Goal: Task Accomplishment & Management: Manage account settings

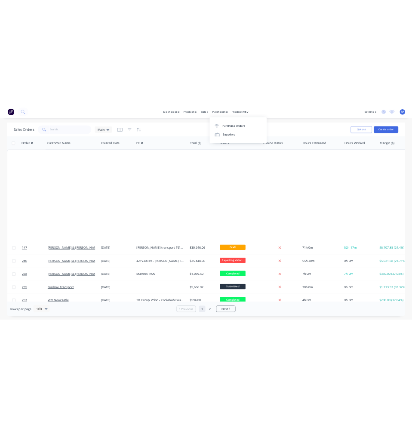
scroll to position [516, 0]
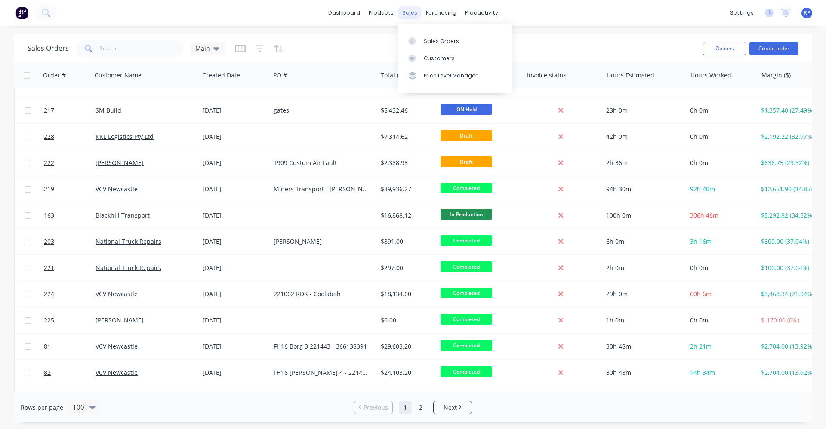
click at [416, 11] on div "sales" at bounding box center [410, 12] width 24 height 13
drag, startPoint x: 422, startPoint y: 19, endPoint x: 445, endPoint y: 45, distance: 34.7
click at [445, 45] on link "Purchase Orders" at bounding box center [477, 40] width 114 height 17
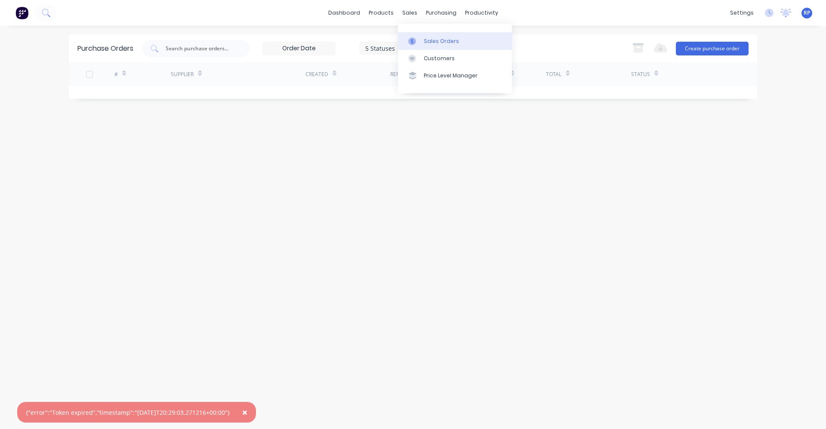
click at [421, 38] on link "Sales Orders" at bounding box center [455, 40] width 114 height 17
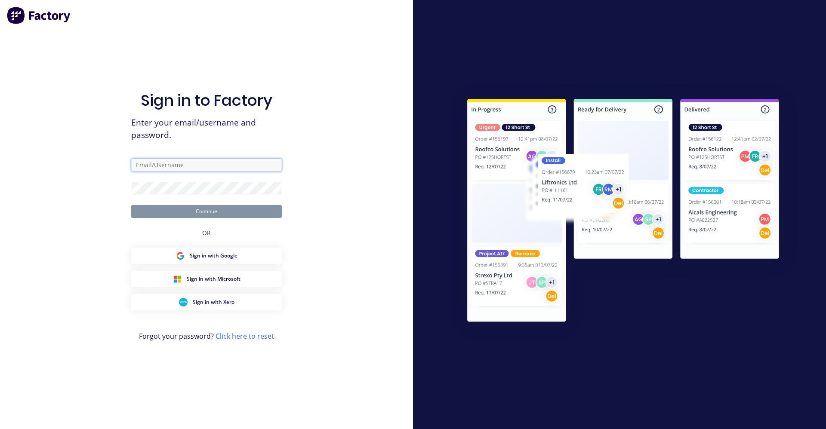
type input "[EMAIL_ADDRESS][DOMAIN_NAME]"
click at [175, 217] on button "Continue" at bounding box center [206, 211] width 150 height 13
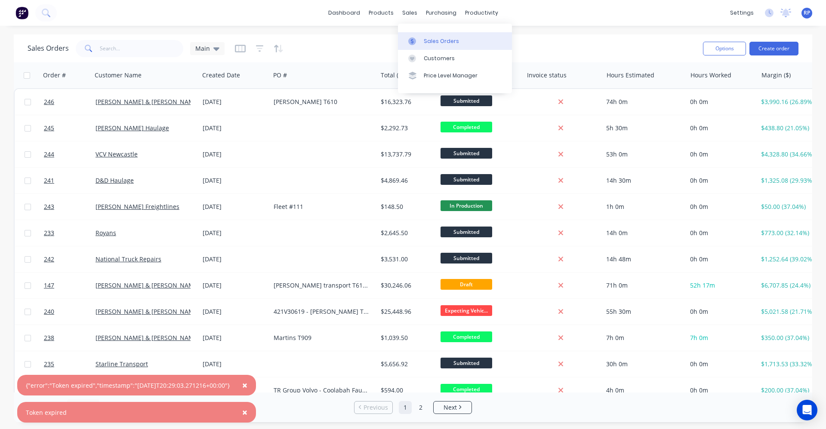
click at [425, 38] on div "Sales Orders" at bounding box center [441, 41] width 35 height 8
click at [627, 53] on div "Sales Orders Main" at bounding box center [362, 48] width 668 height 21
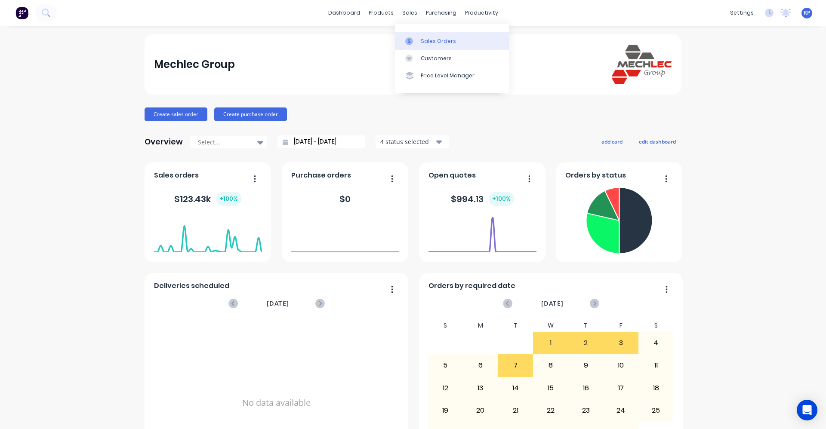
click at [411, 39] on div "Sales Orders" at bounding box center [438, 41] width 35 height 8
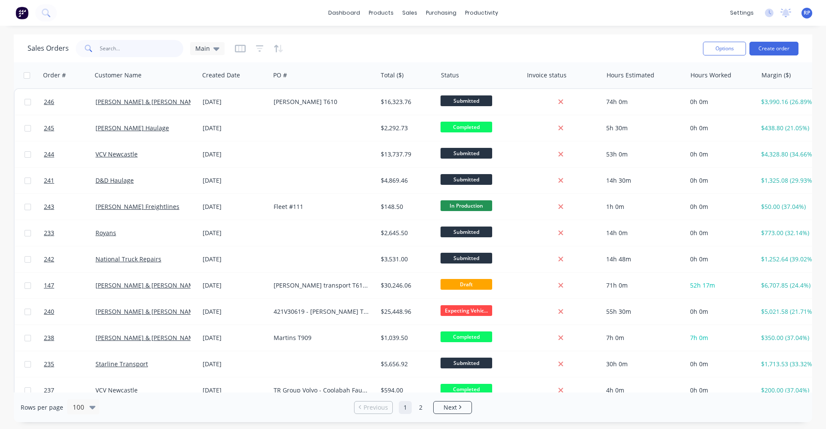
click at [133, 53] on input "text" at bounding box center [142, 48] width 84 height 17
click at [411, 54] on button "Create order" at bounding box center [773, 49] width 49 height 14
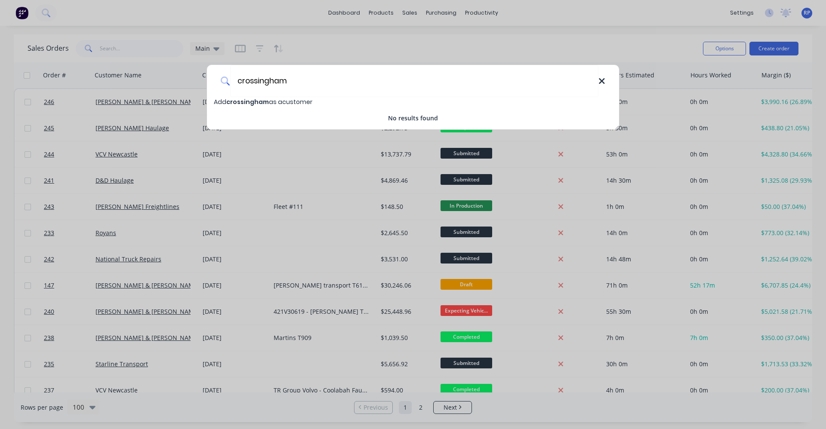
type input "crossingham"
click at [411, 78] on icon at bounding box center [601, 81] width 7 height 9
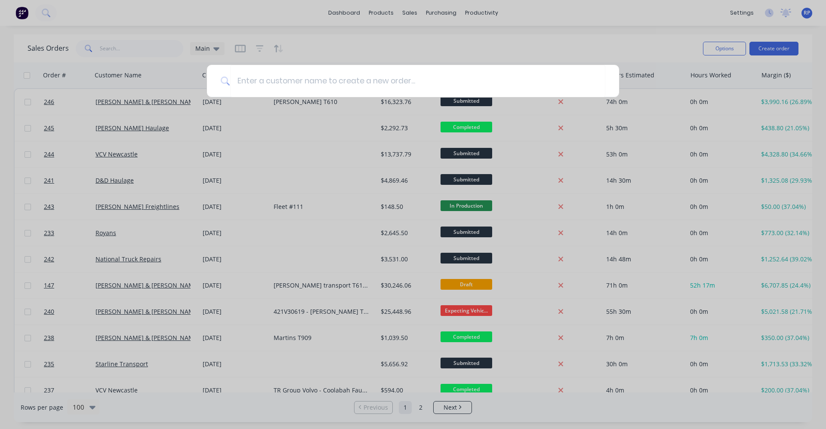
click at [411, 38] on div at bounding box center [413, 214] width 826 height 429
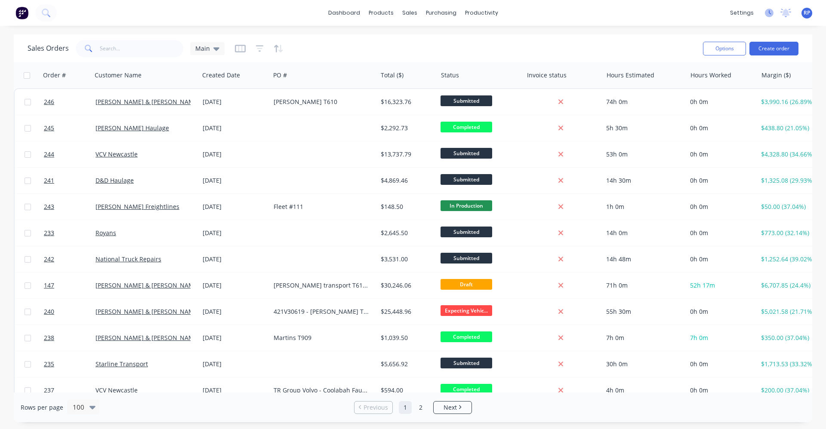
click at [411, 15] on icon at bounding box center [769, 13] width 9 height 9
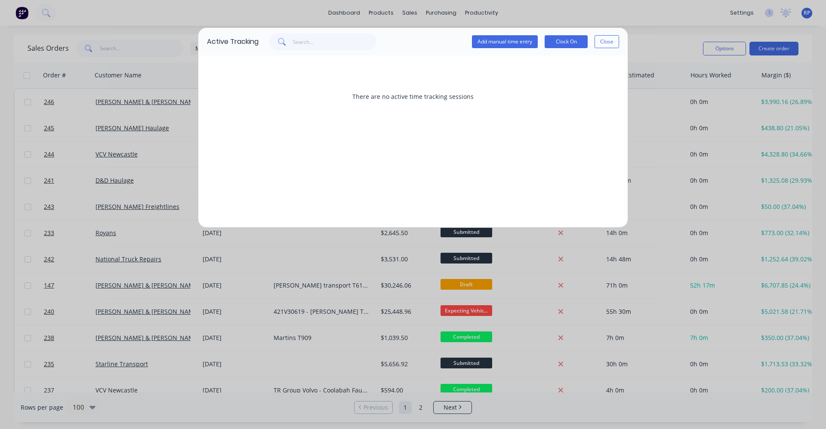
click at [411, 41] on button "Close" at bounding box center [606, 41] width 25 height 13
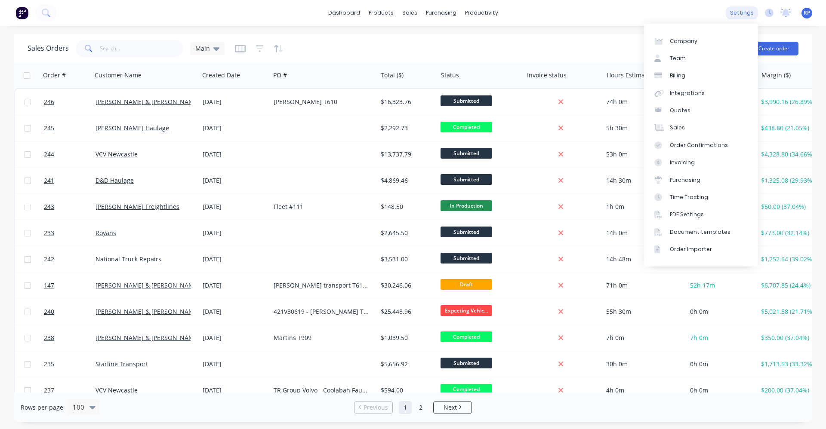
click at [411, 19] on div "settings" at bounding box center [741, 12] width 32 height 13
click at [411, 45] on div "Company" at bounding box center [683, 41] width 28 height 8
select select "AU"
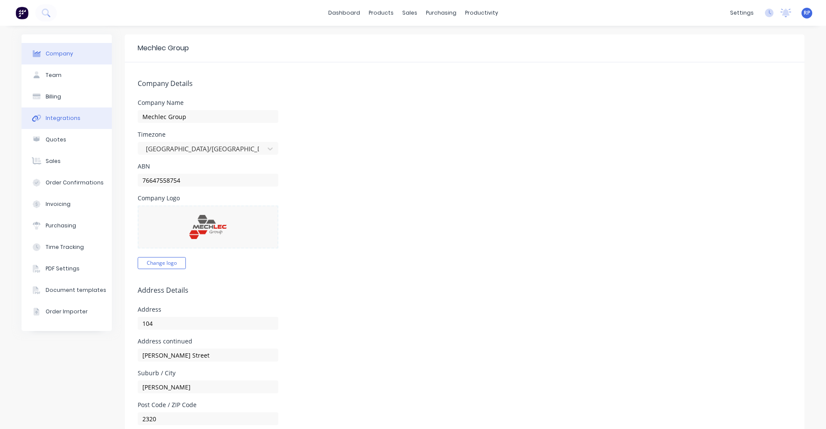
click at [71, 122] on button "Integrations" at bounding box center [66, 117] width 90 height 21
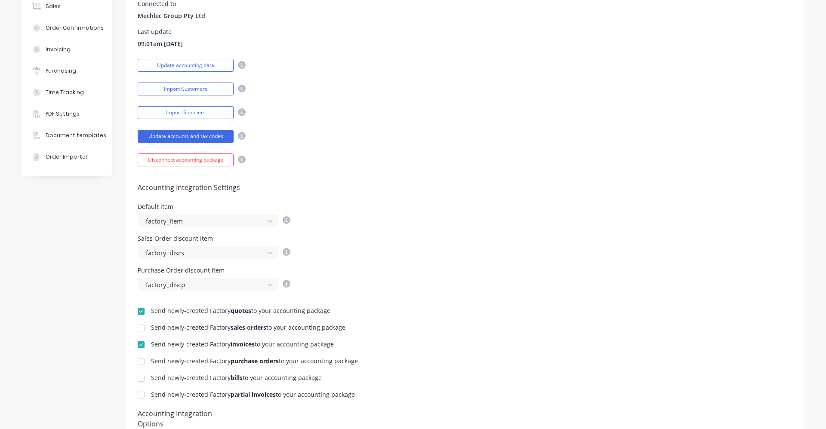
scroll to position [172, 0]
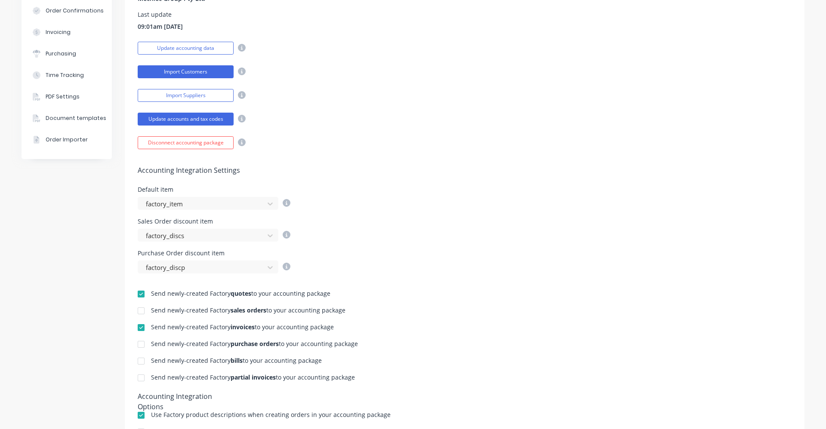
click at [191, 68] on button "Import Customers" at bounding box center [186, 71] width 96 height 13
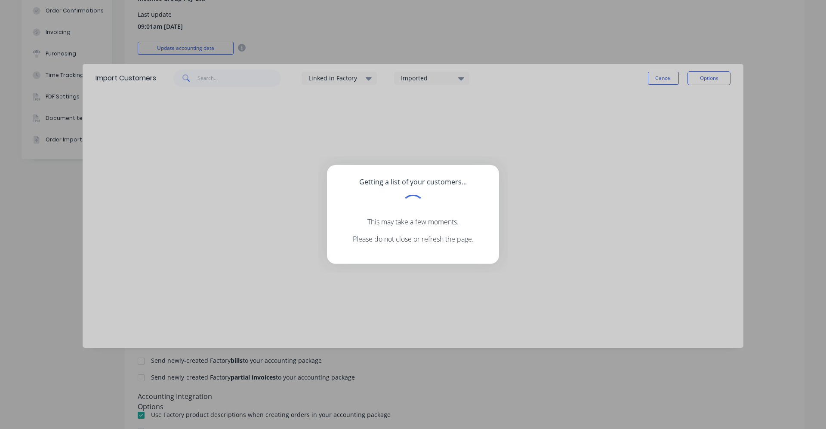
click at [411, 77] on div "Getting a list of your customers... This may take a few moments. Please do not …" at bounding box center [413, 214] width 826 height 429
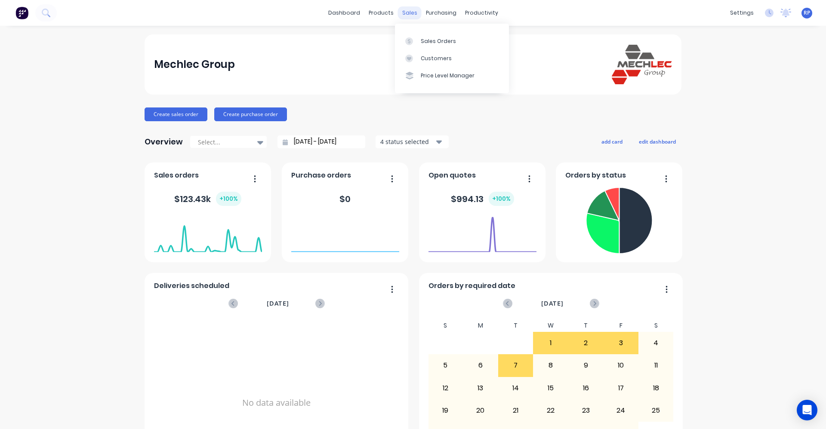
click at [409, 13] on div "sales" at bounding box center [410, 12] width 24 height 13
click at [432, 41] on div "Sales Orders" at bounding box center [438, 41] width 35 height 8
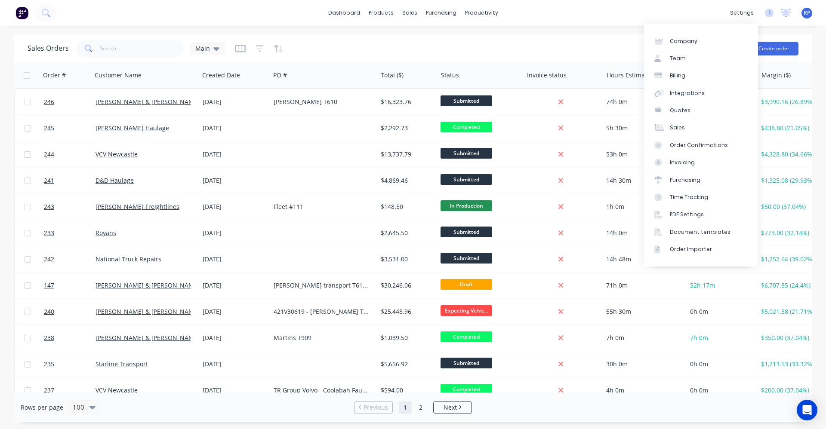
click at [762, 14] on div "settings No new notifications Mark all as read You have no notifications RP Mec…" at bounding box center [775, 12] width 100 height 13
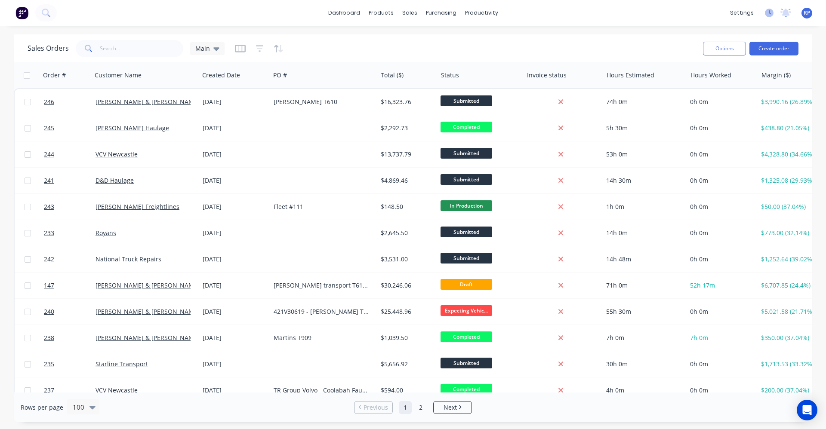
click at [770, 15] on icon at bounding box center [769, 13] width 9 height 9
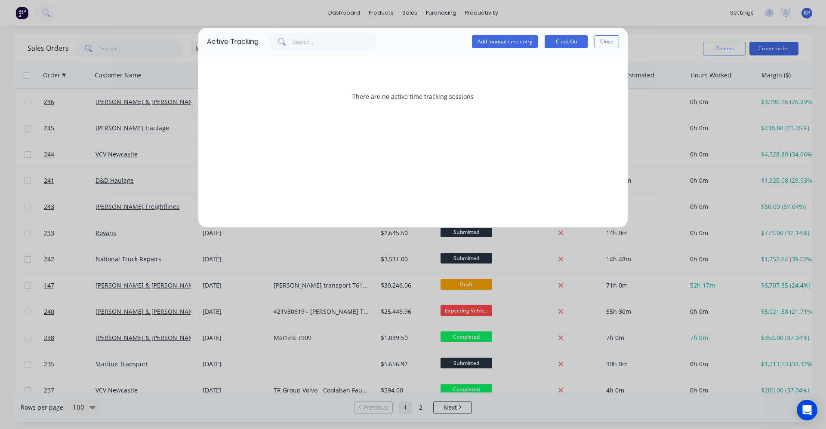
click at [603, 40] on button "Close" at bounding box center [606, 41] width 25 height 13
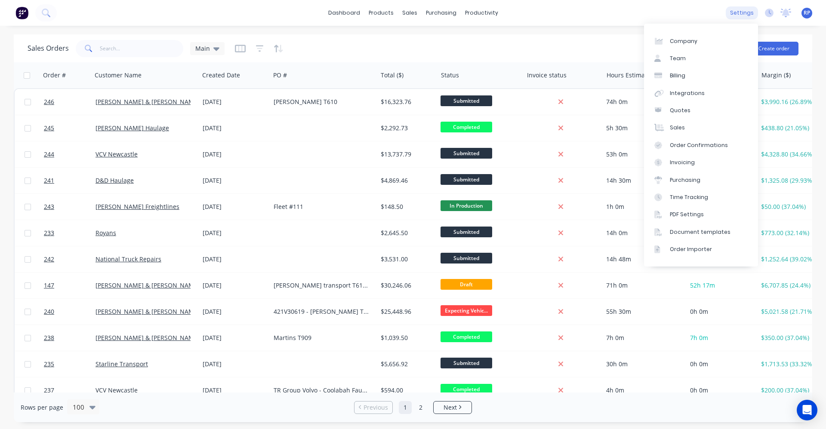
click at [728, 14] on div "settings" at bounding box center [741, 12] width 32 height 13
click at [699, 56] on link "Team" at bounding box center [701, 58] width 114 height 17
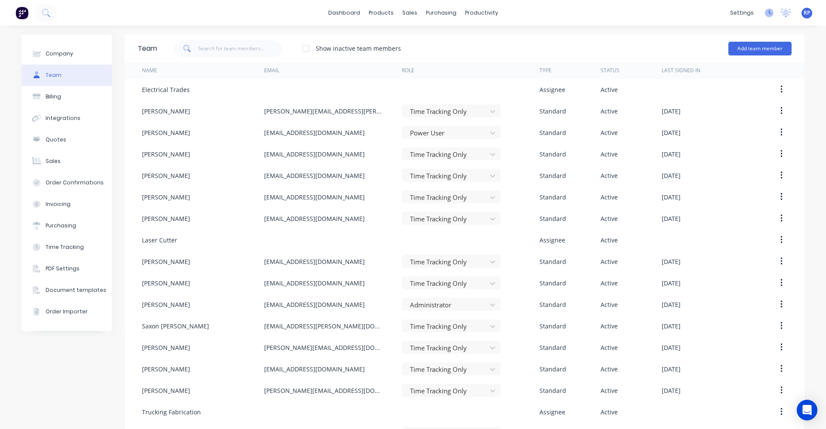
click at [765, 12] on icon at bounding box center [769, 13] width 9 height 9
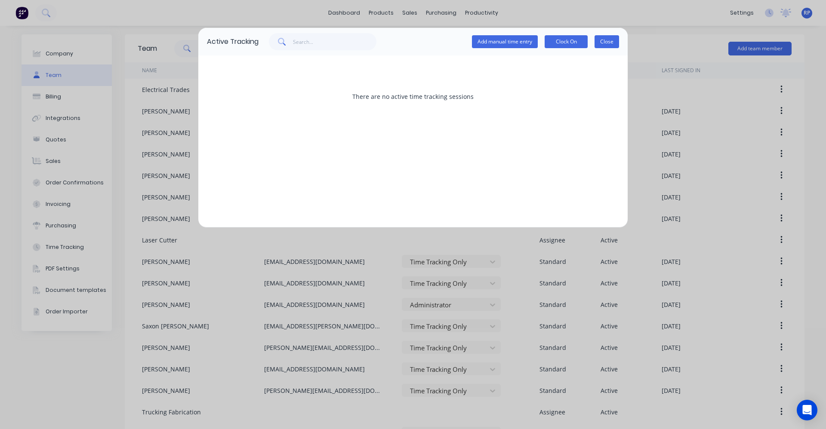
click at [610, 40] on button "Close" at bounding box center [606, 41] width 25 height 13
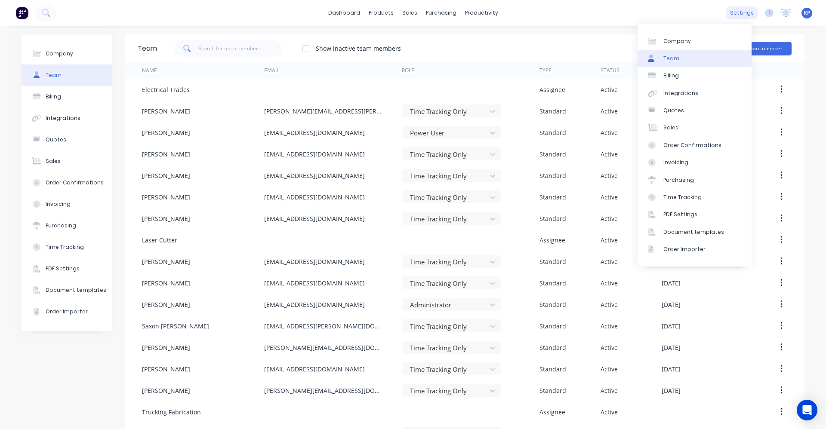
click at [742, 15] on div "settings" at bounding box center [741, 12] width 32 height 13
click at [693, 44] on link "Company" at bounding box center [694, 40] width 114 height 17
select select "AU"
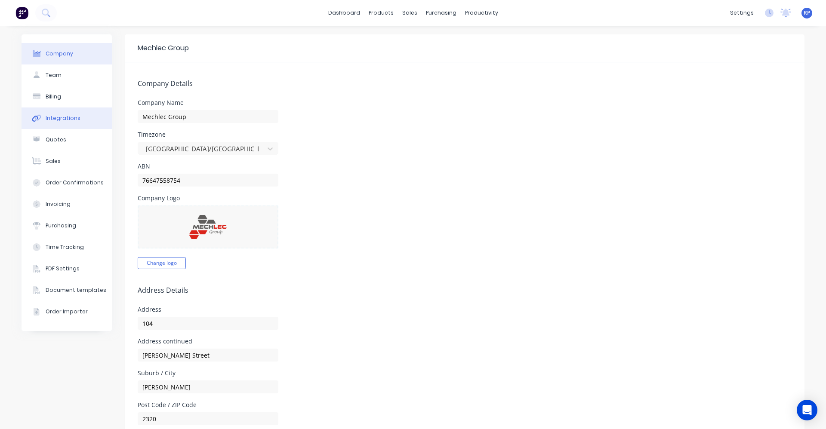
click at [69, 122] on div "Integrations" at bounding box center [63, 118] width 35 height 8
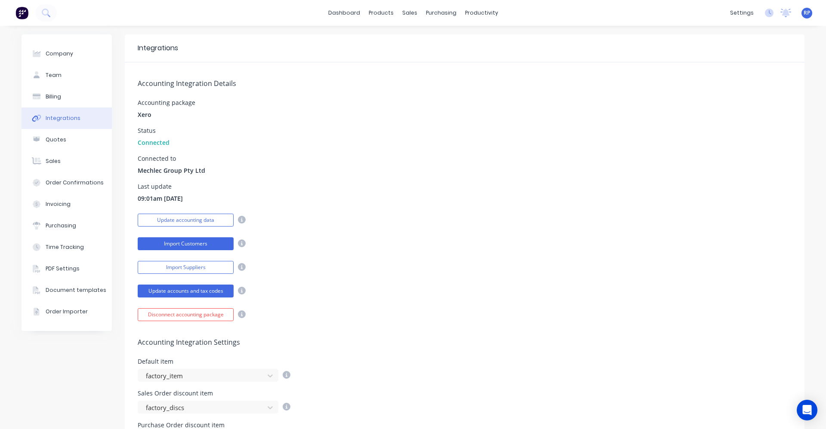
click at [199, 246] on button "Import Customers" at bounding box center [186, 243] width 96 height 13
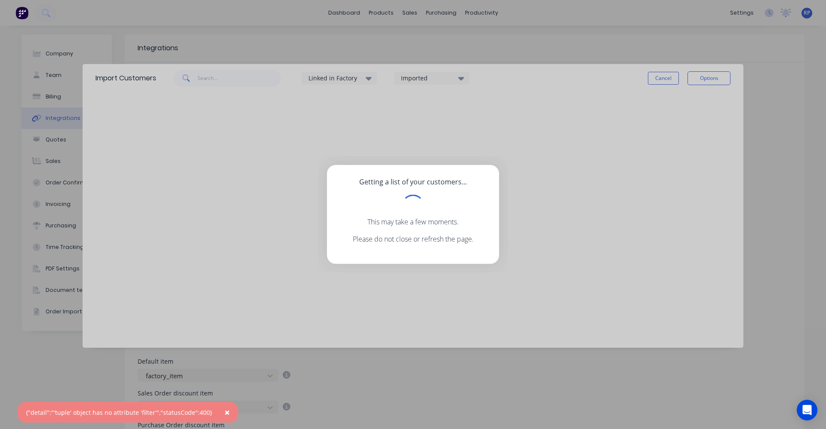
click at [224, 411] on span "×" at bounding box center [226, 412] width 5 height 12
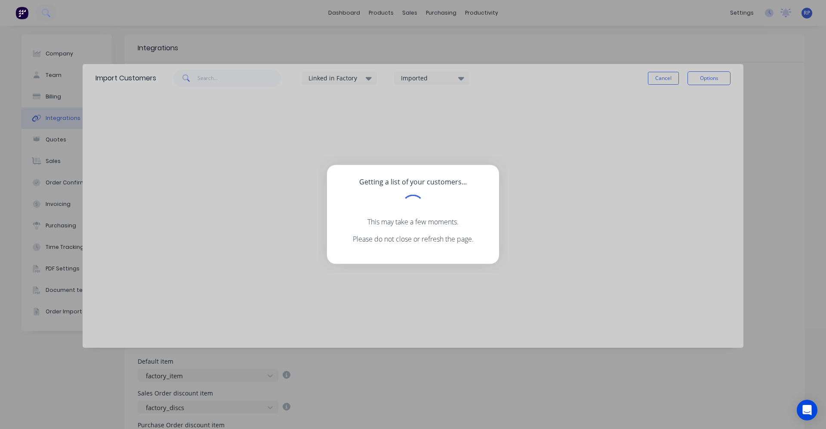
click at [666, 81] on div "Getting a list of your customers... This may take a few moments. Please do not …" at bounding box center [413, 214] width 826 height 429
click at [411, 211] on div at bounding box center [412, 205] width 31 height 31
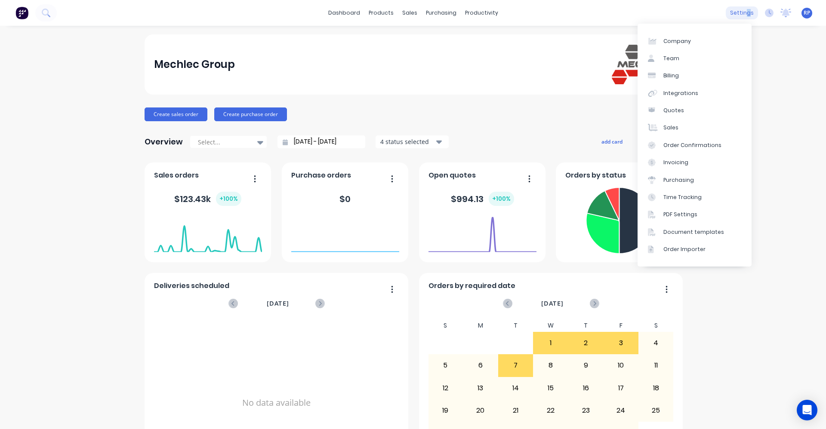
click at [743, 16] on div "settings" at bounding box center [741, 12] width 32 height 13
drag, startPoint x: 743, startPoint y: 16, endPoint x: 701, endPoint y: 40, distance: 47.8
click at [701, 40] on link "Company" at bounding box center [694, 40] width 114 height 17
select select "AU"
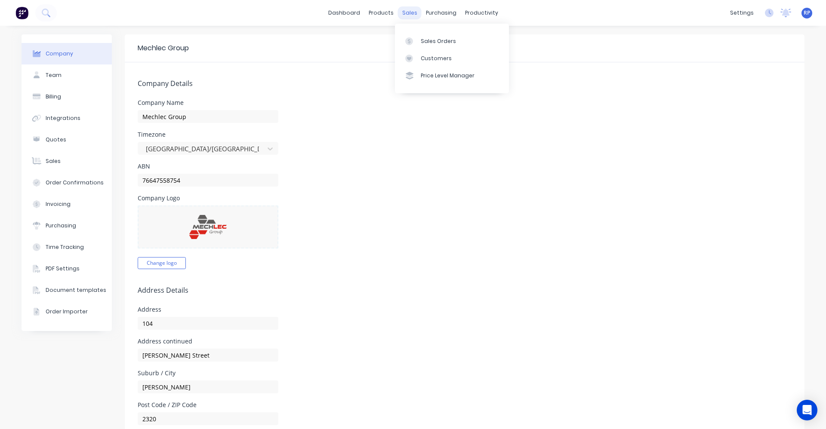
click at [405, 11] on div "sales" at bounding box center [410, 12] width 24 height 13
click at [434, 46] on link "Sales Orders" at bounding box center [452, 40] width 114 height 17
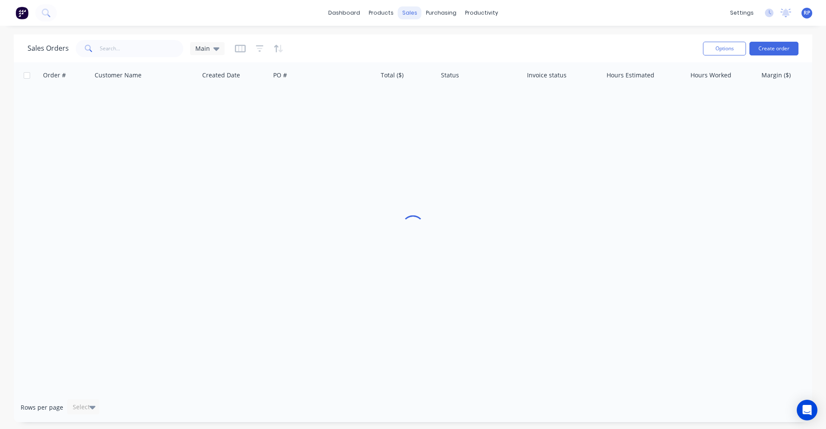
click at [405, 12] on div "sales" at bounding box center [410, 12] width 24 height 13
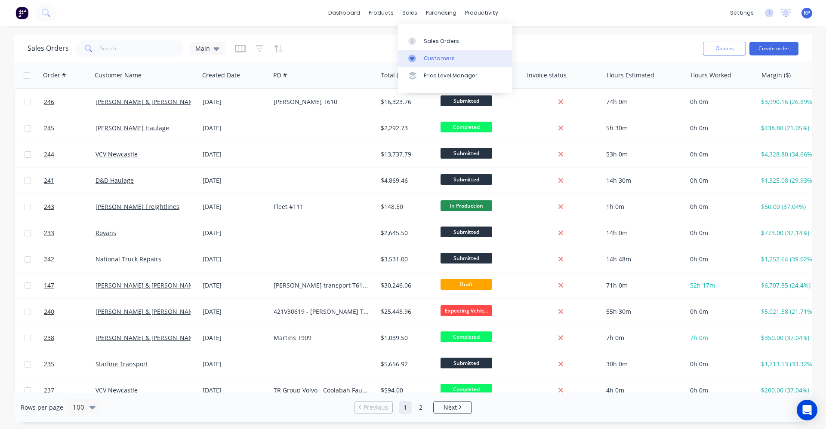
click at [428, 57] on div "Customers" at bounding box center [439, 59] width 31 height 8
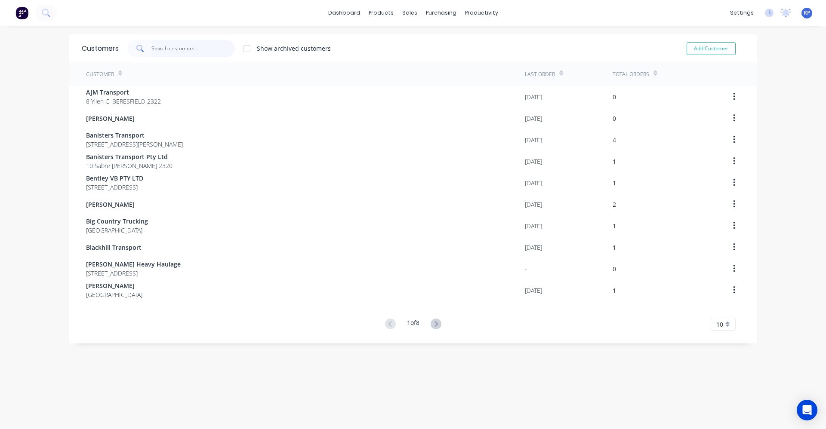
click at [174, 54] on input "text" at bounding box center [193, 48] width 84 height 17
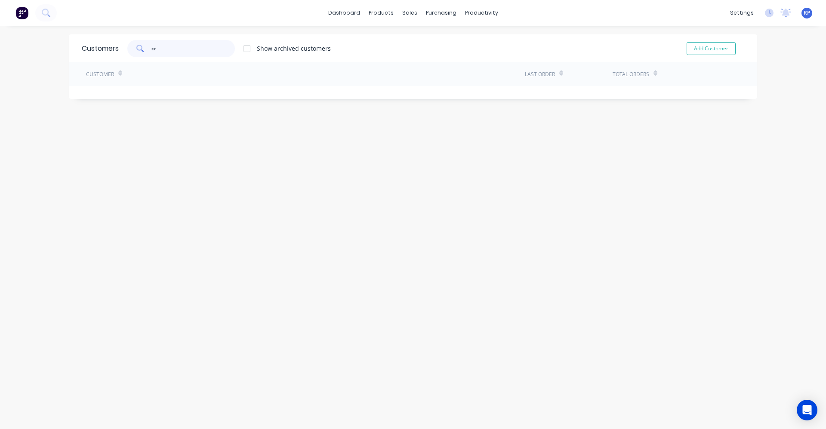
type input "c"
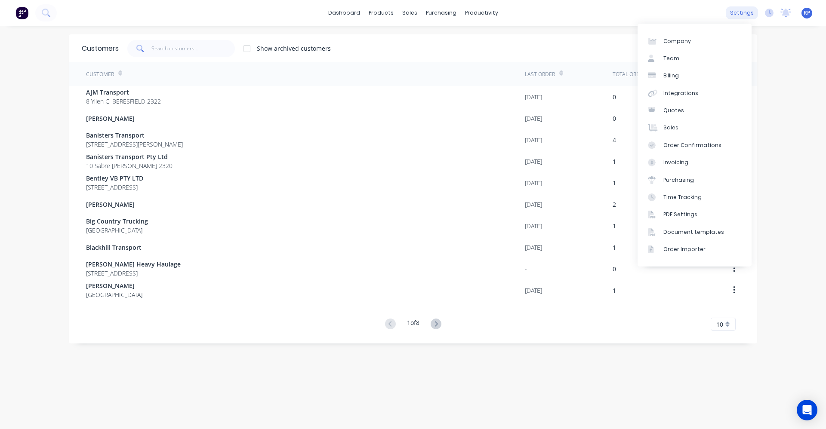
click at [739, 15] on div "settings" at bounding box center [741, 12] width 32 height 13
click at [723, 43] on link "Company" at bounding box center [694, 40] width 114 height 17
select select "AU"
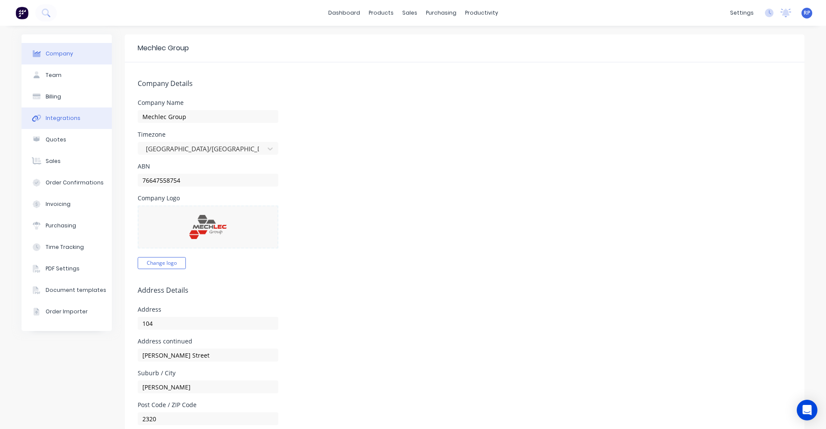
click at [46, 118] on div "Integrations" at bounding box center [63, 118] width 35 height 8
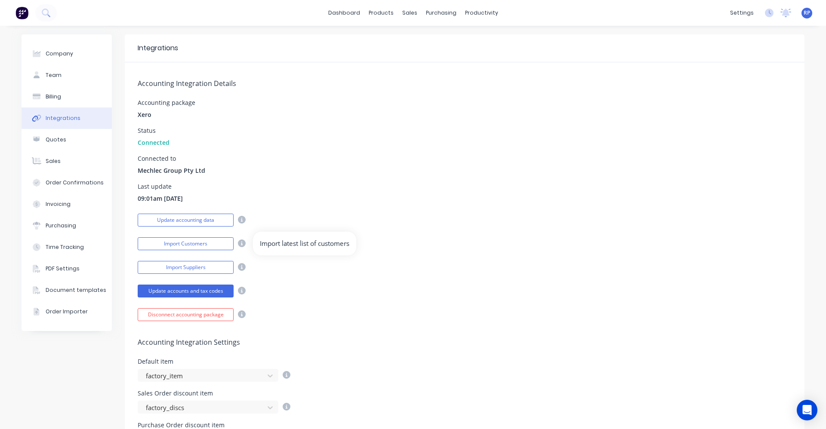
click at [238, 244] on icon at bounding box center [242, 244] width 8 height 8
click at [216, 244] on button "Import Customers" at bounding box center [186, 243] width 96 height 13
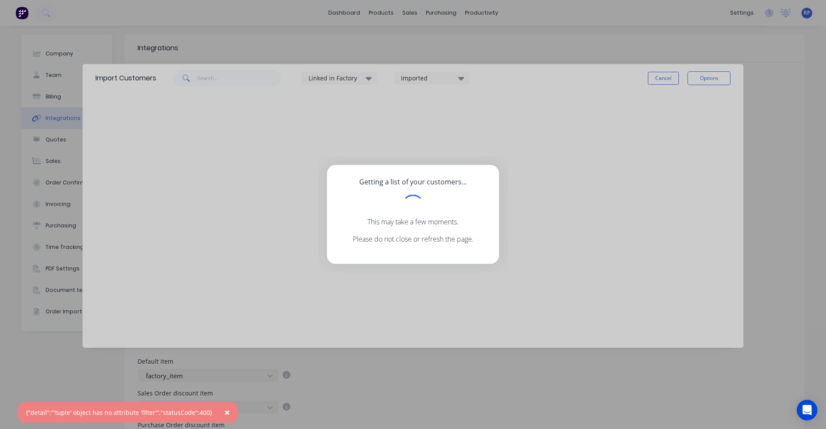
click at [224, 413] on span "×" at bounding box center [226, 412] width 5 height 12
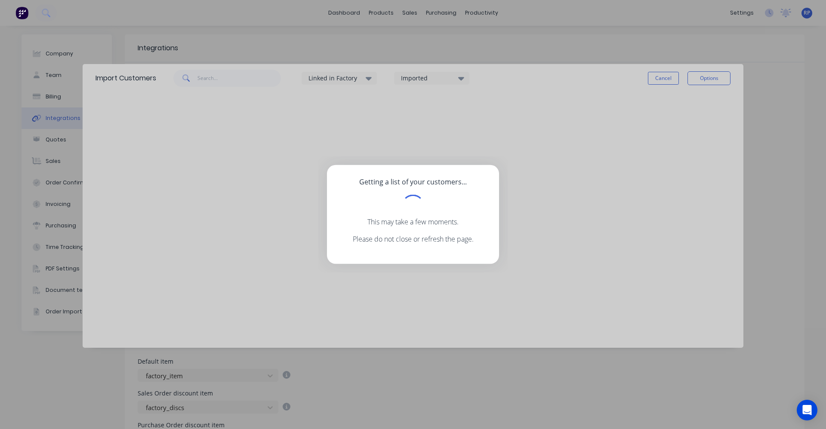
click at [659, 86] on div "Getting a list of your customers... This may take a few moments. Please do not …" at bounding box center [413, 214] width 826 height 429
drag, startPoint x: 658, startPoint y: 80, endPoint x: 678, endPoint y: 80, distance: 19.8
click at [659, 80] on div "Getting a list of your customers... This may take a few moments. Please do not …" at bounding box center [413, 214] width 826 height 429
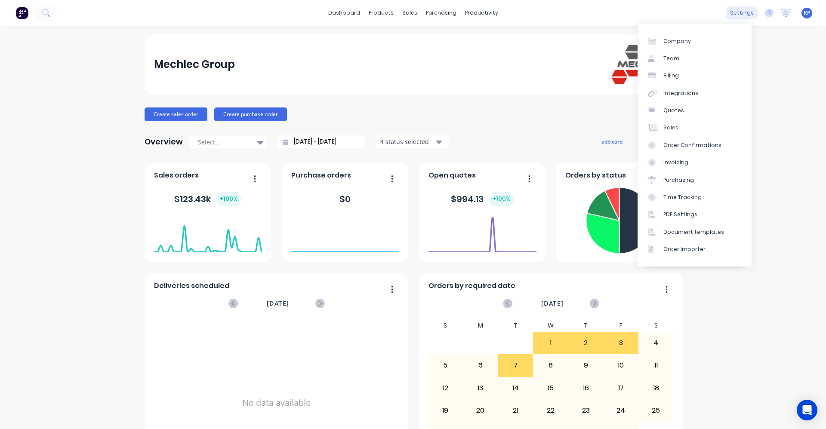
click at [747, 11] on div "settings" at bounding box center [741, 12] width 32 height 13
click at [718, 46] on link "Company" at bounding box center [694, 40] width 114 height 17
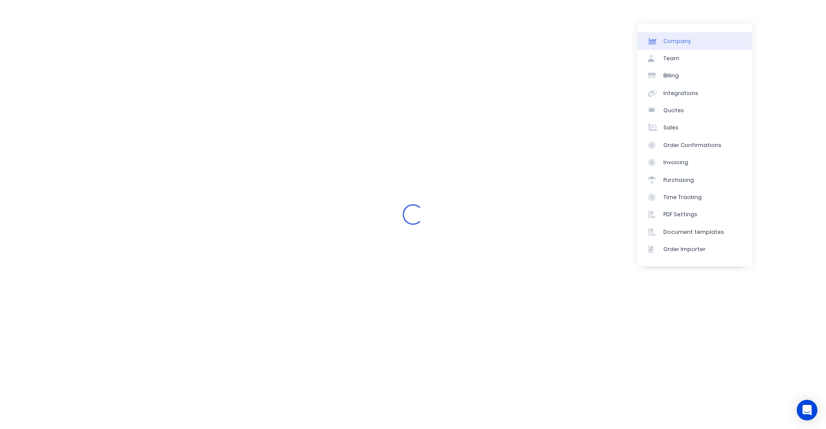
select select "AU"
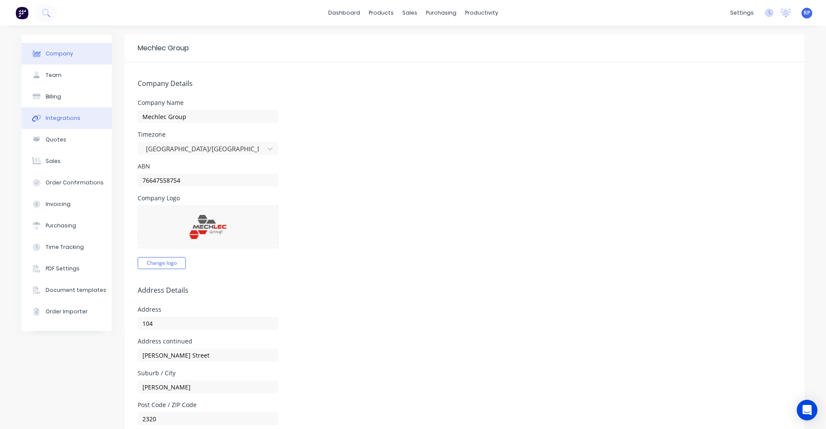
click at [44, 124] on button "Integrations" at bounding box center [66, 117] width 90 height 21
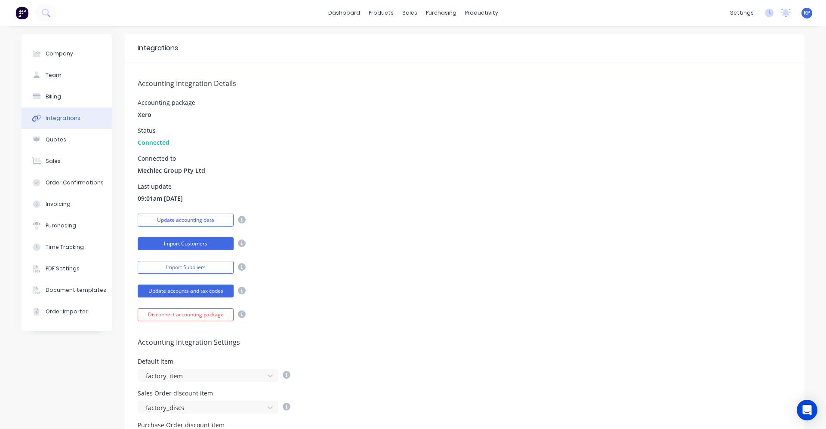
click at [219, 244] on button "Import Customers" at bounding box center [186, 243] width 96 height 13
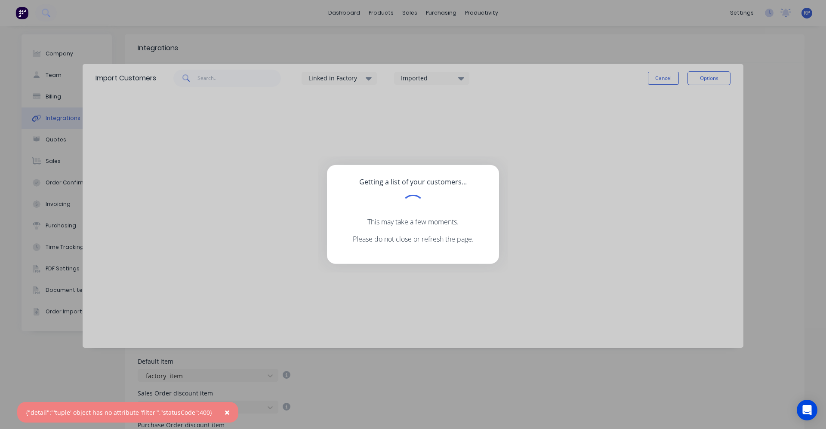
click at [666, 75] on div "Getting a list of your customers... This may take a few moments. Please do not …" at bounding box center [413, 214] width 826 height 429
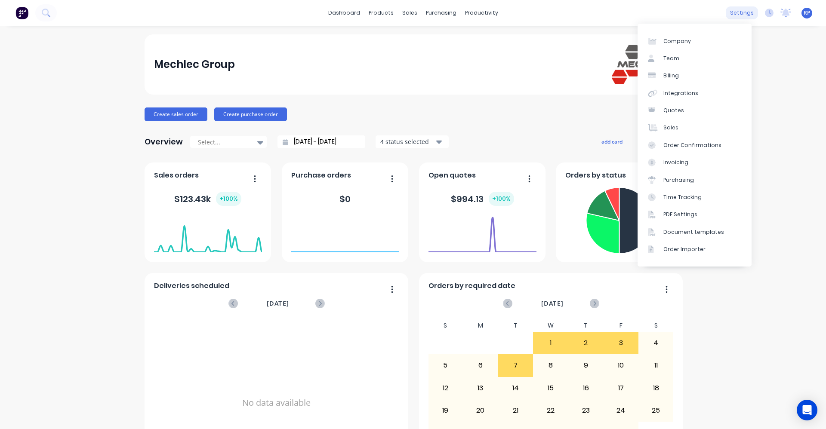
click at [731, 15] on div "settings" at bounding box center [741, 12] width 32 height 13
click at [691, 43] on link "Company" at bounding box center [694, 40] width 114 height 17
select select "AU"
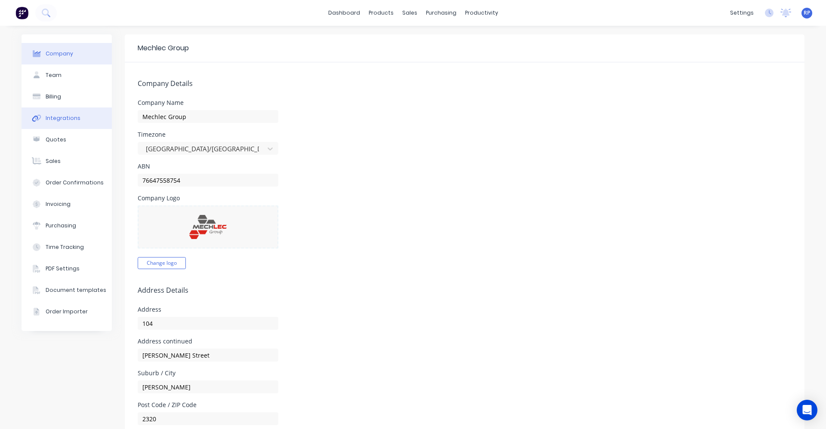
click at [62, 117] on div "Integrations" at bounding box center [63, 118] width 35 height 8
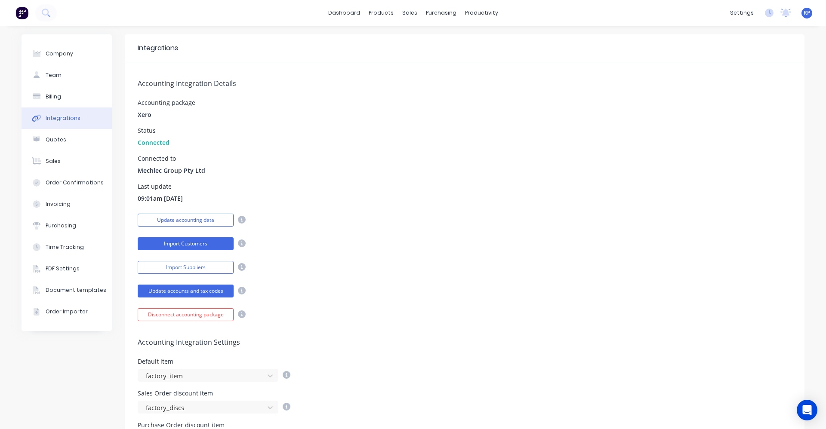
click at [202, 244] on button "Import Customers" at bounding box center [186, 243] width 96 height 13
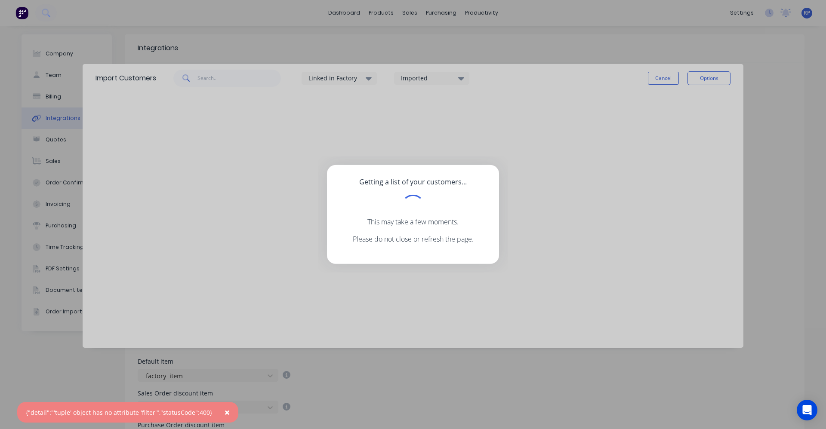
click at [676, 83] on div "Getting a list of your customers... This may take a few moments. Please do not …" at bounding box center [413, 214] width 826 height 429
drag, startPoint x: 673, startPoint y: 81, endPoint x: 687, endPoint y: 89, distance: 16.6
click at [673, 80] on div "Getting a list of your customers... This may take a few moments. Please do not …" at bounding box center [413, 214] width 826 height 429
click at [709, 85] on div "Getting a list of your customers... This may take a few moments. Please do not …" at bounding box center [413, 214] width 826 height 429
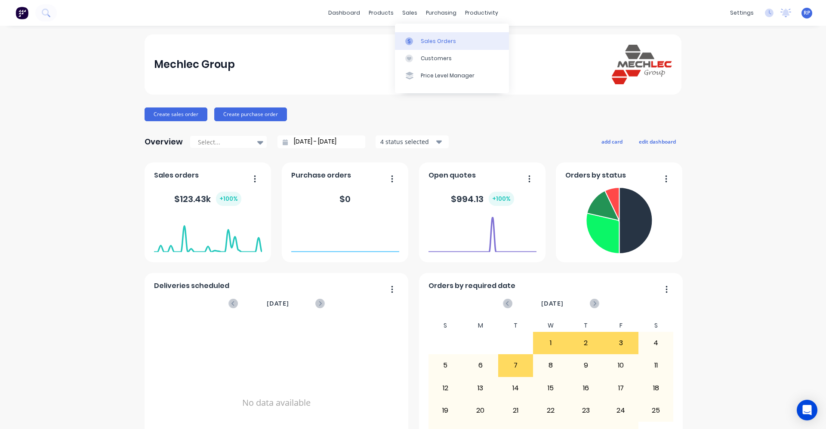
click at [425, 42] on div "Sales Orders" at bounding box center [438, 41] width 35 height 8
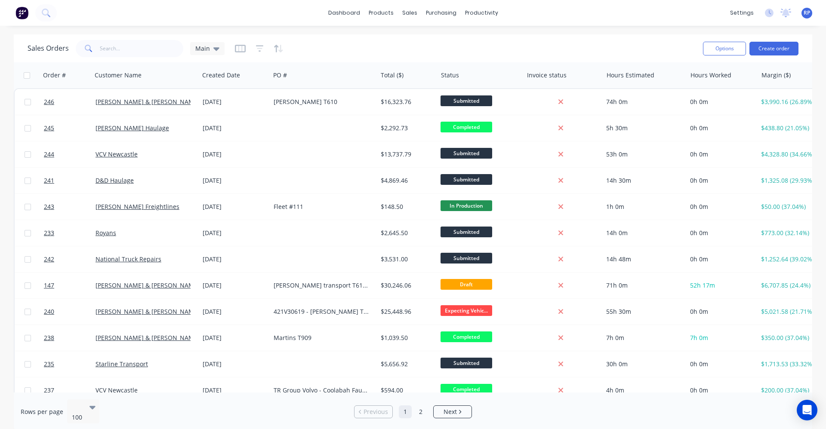
click at [763, 60] on div "Sales Orders Main Options Create order" at bounding box center [413, 48] width 798 height 28
click at [765, 51] on button "Create order" at bounding box center [773, 49] width 49 height 14
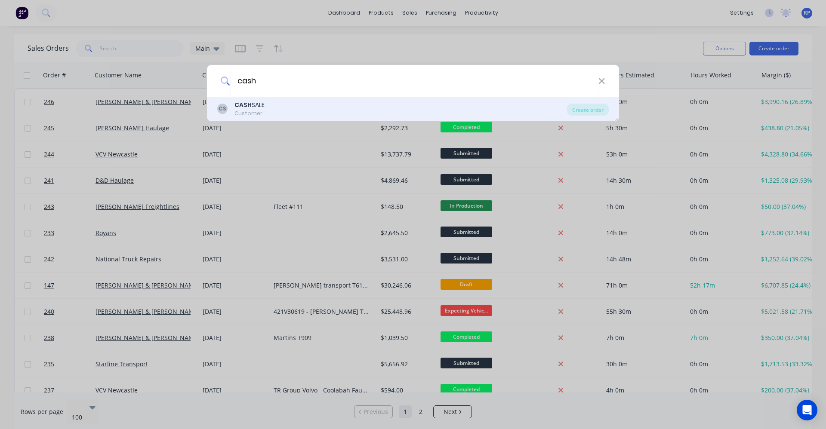
type input "cash"
click at [448, 106] on div "CS CASH SALE Customer" at bounding box center [392, 109] width 350 height 17
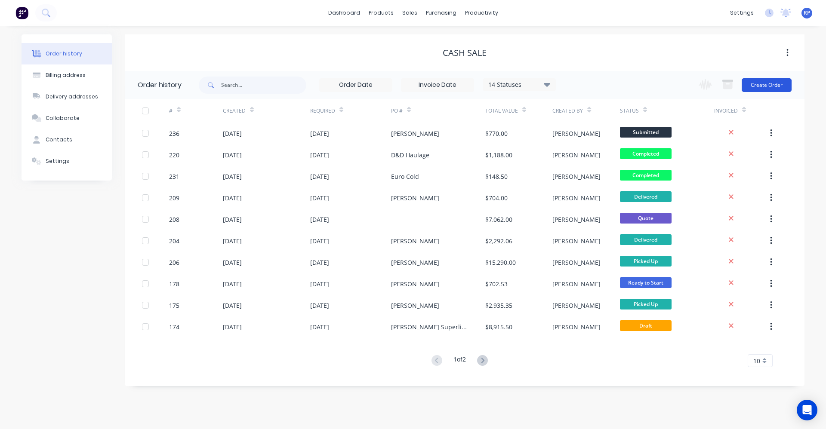
click at [764, 87] on button "Create Order" at bounding box center [766, 85] width 50 height 14
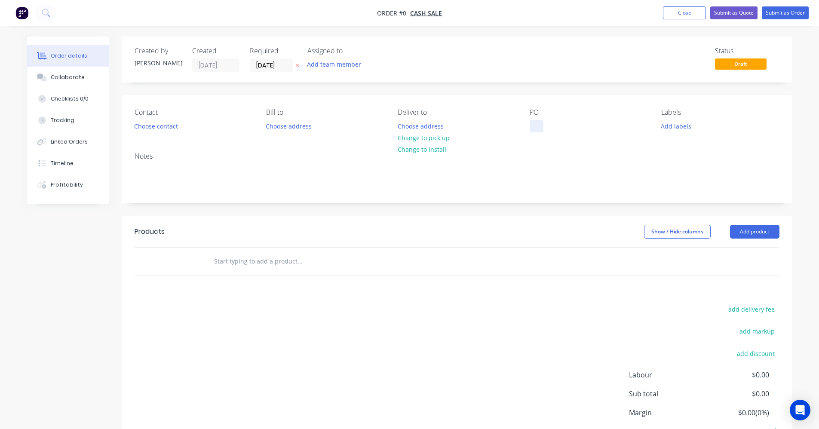
click at [538, 132] on div at bounding box center [537, 126] width 14 height 12
click at [678, 20] on nav "Order #247 - CASH SALE Add product Close Submit as Quote Submit as Order" at bounding box center [409, 13] width 819 height 26
click at [678, 19] on nav "Order #247 - CASH SALE Add product Close Submit as Quote Submit as Order" at bounding box center [409, 13] width 819 height 26
click at [678, 16] on button "Close" at bounding box center [684, 12] width 43 height 13
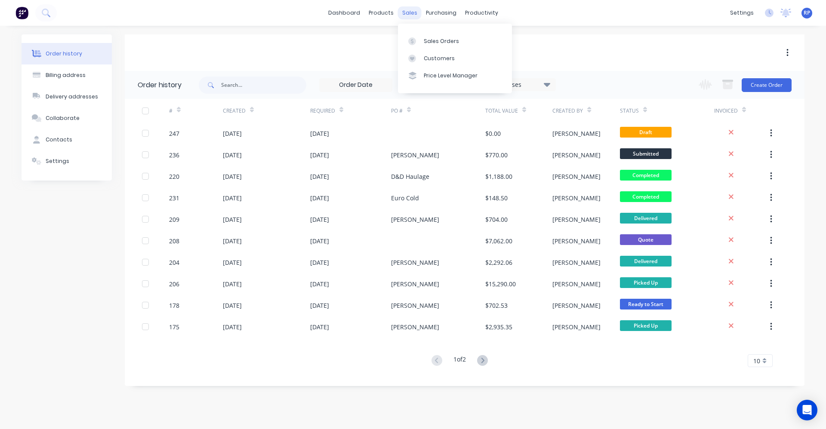
click at [414, 13] on div "sales" at bounding box center [410, 12] width 24 height 13
click at [436, 41] on div "Sales Orders" at bounding box center [441, 41] width 35 height 8
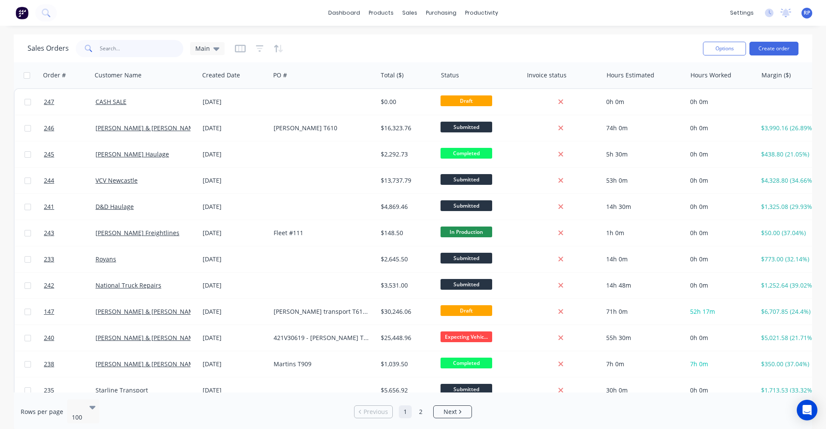
click at [124, 50] on input "text" at bounding box center [142, 48] width 84 height 17
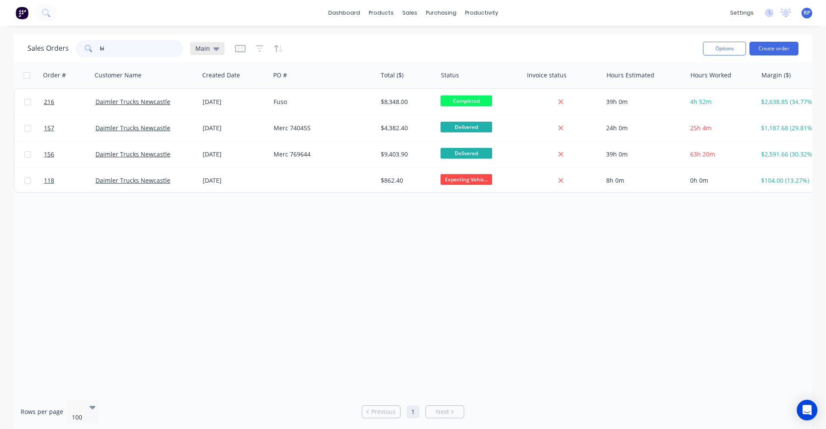
type input "b"
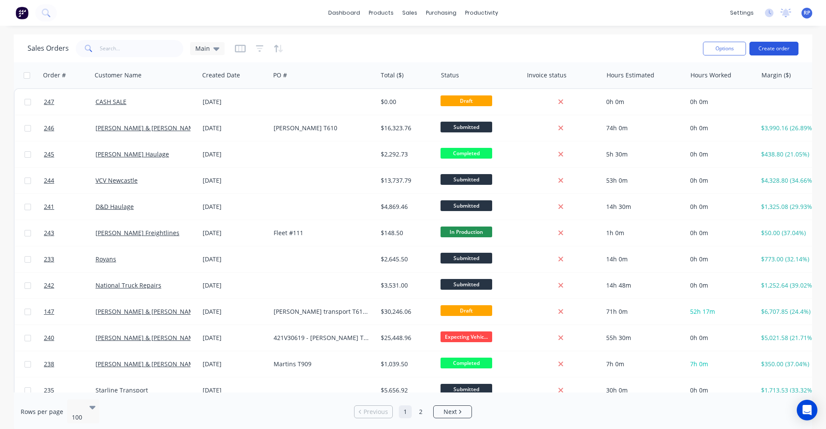
click at [776, 51] on button "Create order" at bounding box center [773, 49] width 49 height 14
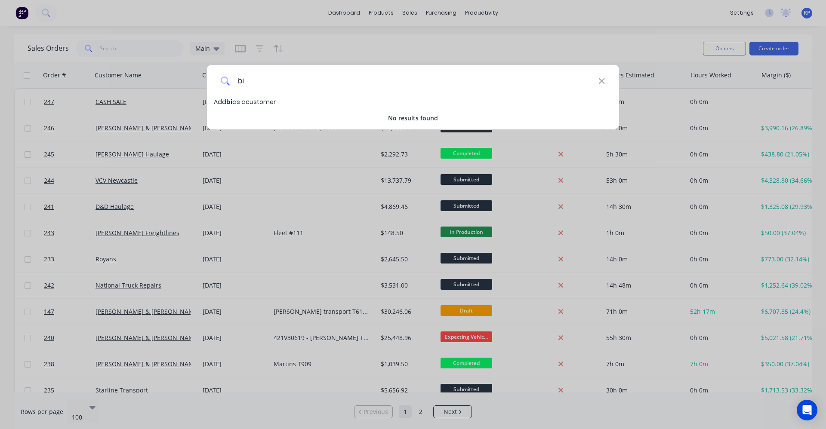
type input "b"
type input "[PERSON_NAME]"
click at [251, 103] on span "[PERSON_NAME]" at bounding box center [251, 102] width 51 height 9
select select "AU"
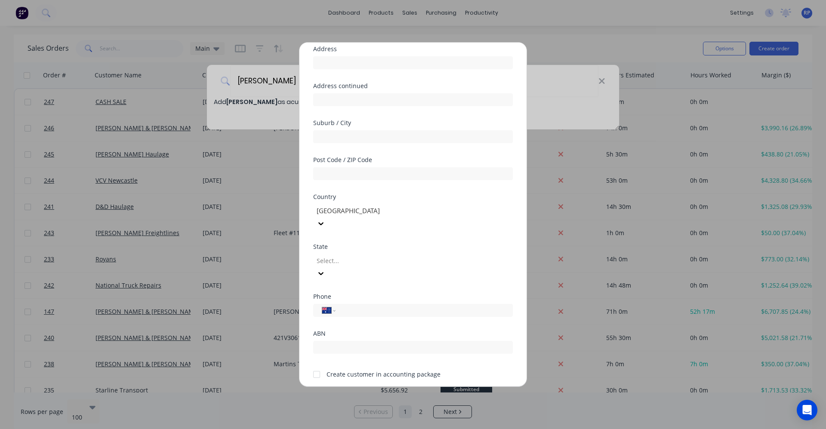
scroll to position [76, 0]
click at [396, 387] on button "Save" at bounding box center [385, 394] width 47 height 14
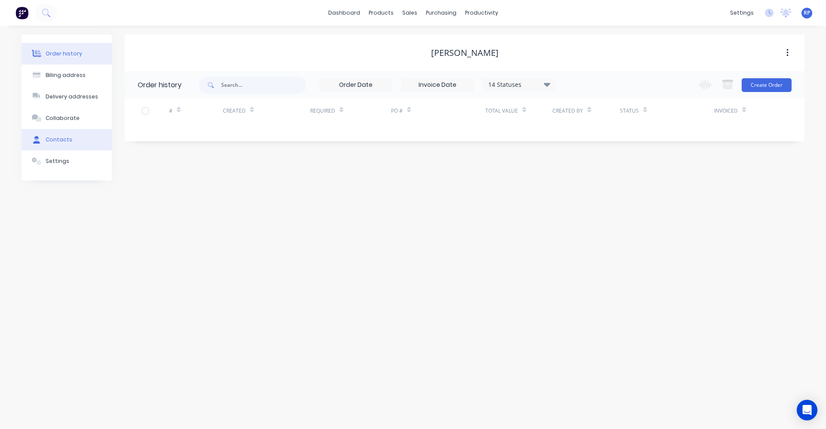
click at [61, 141] on div "Contacts" at bounding box center [59, 140] width 27 height 8
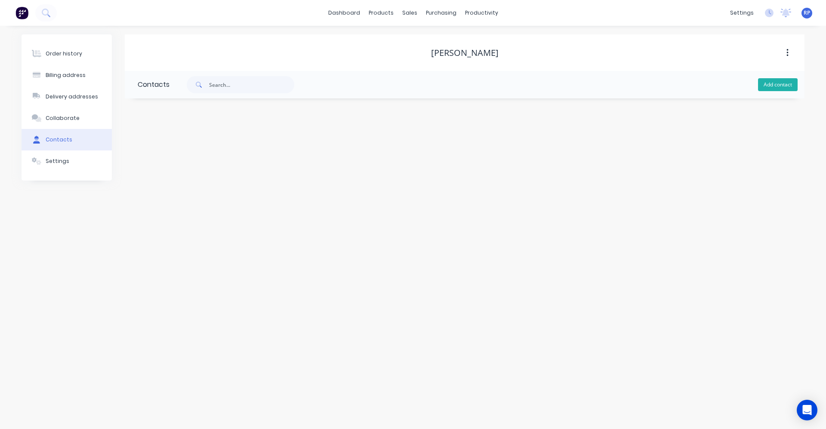
click at [777, 85] on button "Add contact" at bounding box center [778, 84] width 40 height 13
select select "AU"
click at [191, 150] on input "text" at bounding box center [208, 147] width 141 height 13
type input "Bill"
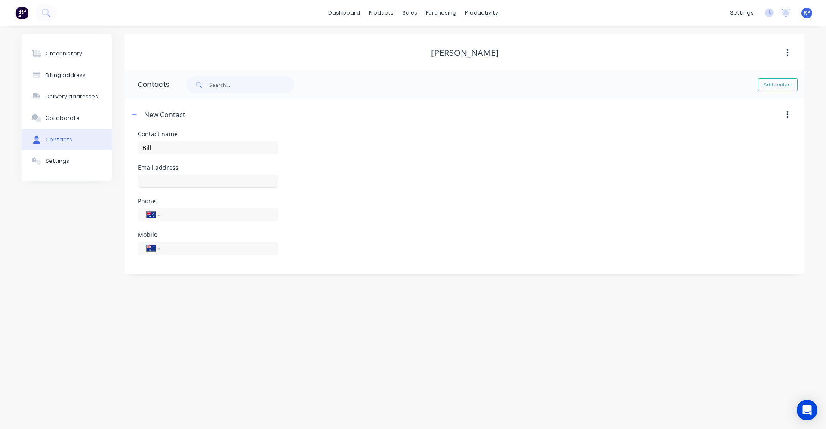
select select "AU"
paste input "crossinghamtransport@gmail.com"
type input "crossinghamtransport@gmail.com"
click at [189, 218] on input "tel" at bounding box center [217, 215] width 103 height 10
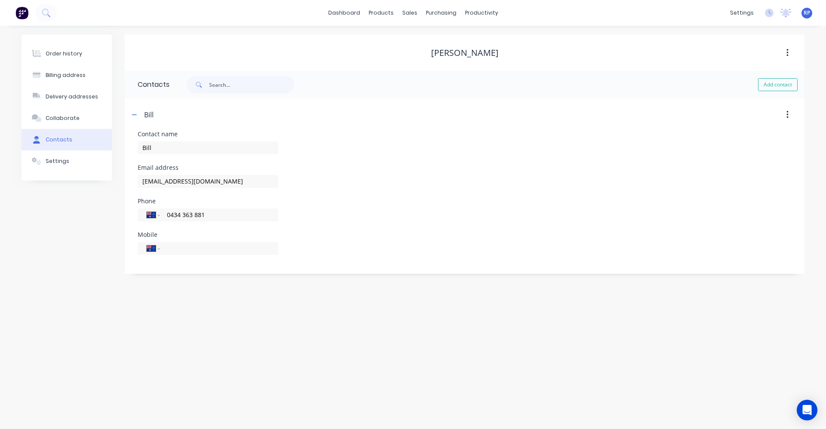
type input "0434 363 881"
click at [342, 216] on div "Phone International Afghanistan Åland Islands Albania Algeria American Samoa An…" at bounding box center [465, 215] width 654 height 34
drag, startPoint x: 216, startPoint y: 214, endPoint x: 154, endPoint y: 212, distance: 62.4
click at [154, 212] on div "International Afghanistan Åland Islands Albania Algeria American Samoa Andorra …" at bounding box center [208, 215] width 141 height 13
click at [31, 197] on div "Order history Billing address Delivery addresses Collaborate Contacts Settings" at bounding box center [66, 154] width 90 height 240
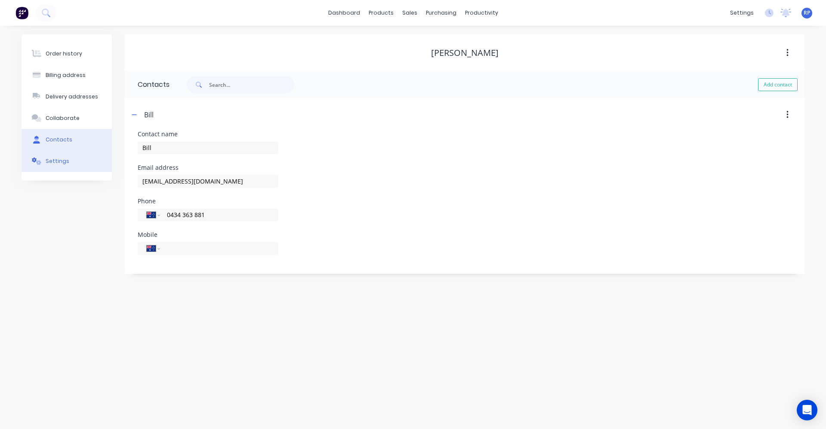
click at [61, 165] on button "Settings" at bounding box center [66, 160] width 90 height 21
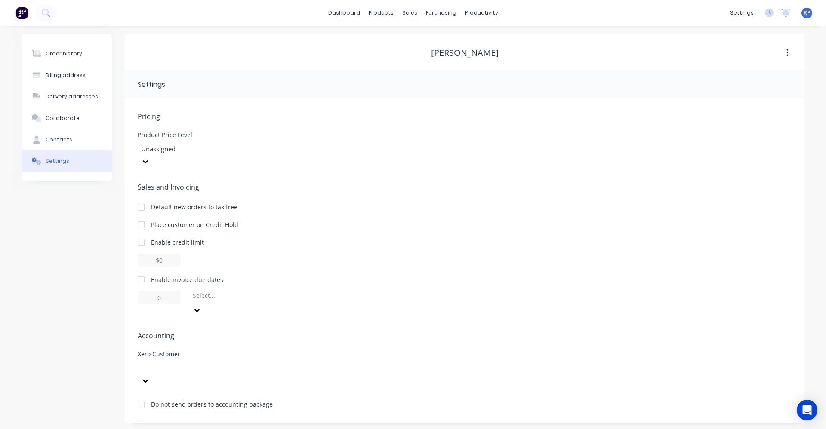
click at [150, 377] on icon at bounding box center [145, 381] width 9 height 9
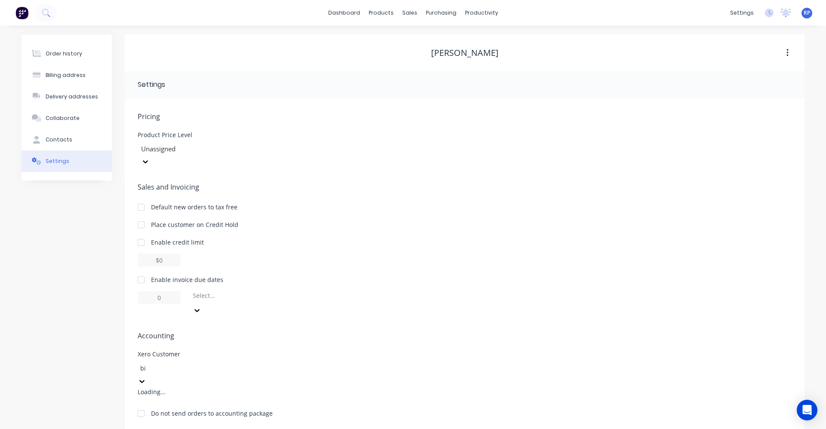
type input "b"
type input "c"
type input "h"
drag, startPoint x: 396, startPoint y: 306, endPoint x: 419, endPoint y: 280, distance: 34.1
click at [397, 331] on span "Accounting" at bounding box center [465, 336] width 654 height 10
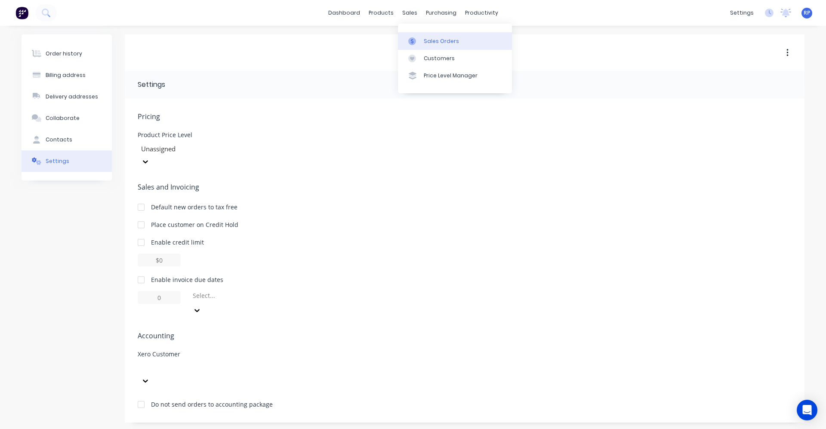
click at [430, 41] on div "Sales Orders" at bounding box center [441, 41] width 35 height 8
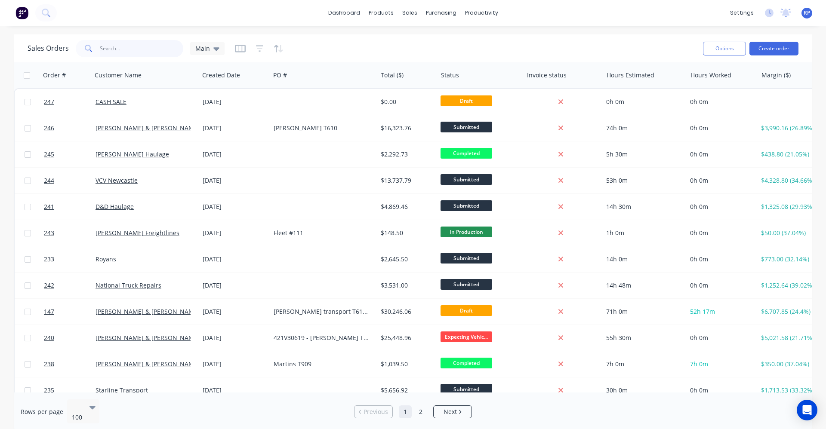
click at [142, 47] on input "text" at bounding box center [142, 48] width 84 height 17
click at [786, 51] on button "Create order" at bounding box center [773, 49] width 49 height 14
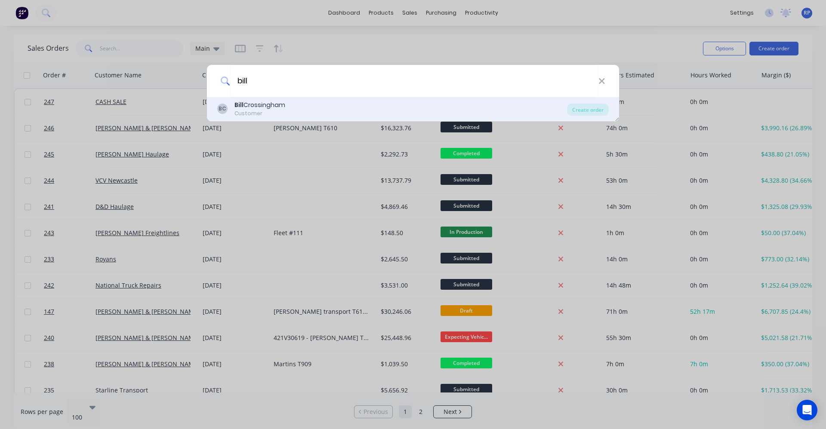
type input "bill"
click at [300, 114] on div "BC Bill Crossingham Customer" at bounding box center [392, 109] width 350 height 17
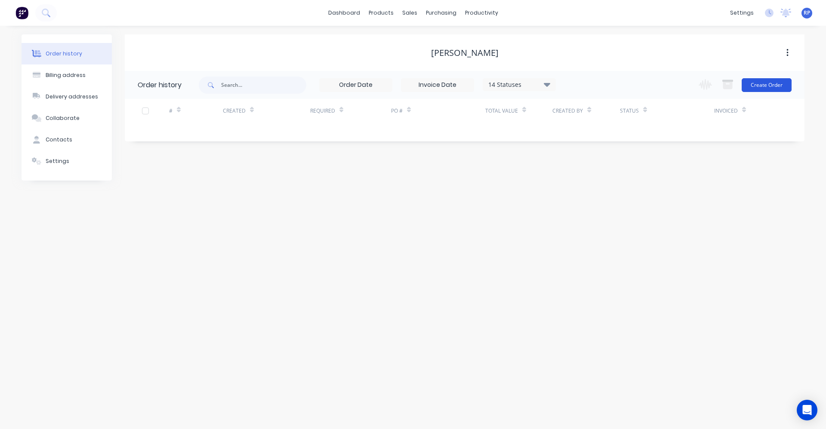
click at [774, 85] on button "Create Order" at bounding box center [766, 85] width 50 height 14
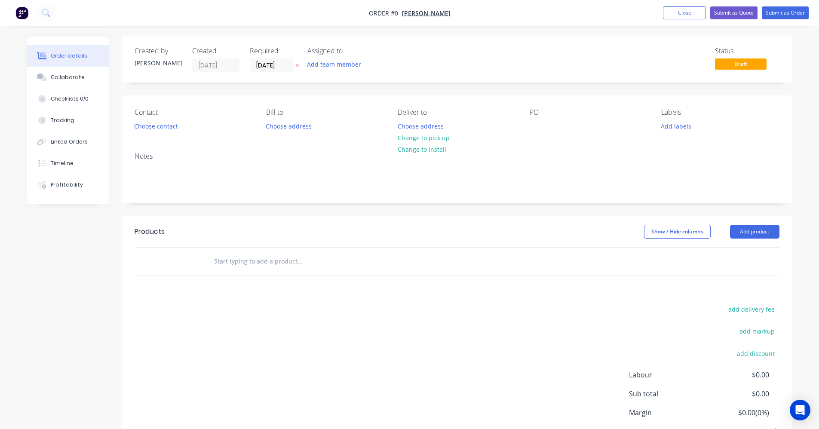
click at [371, 253] on input "text" at bounding box center [300, 261] width 172 height 17
click at [742, 233] on button "Add product" at bounding box center [754, 232] width 49 height 14
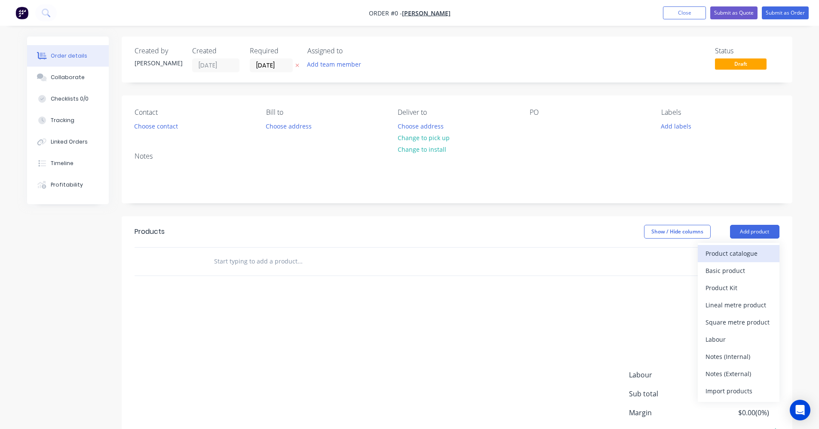
click at [743, 254] on div "Product catalogue" at bounding box center [739, 253] width 66 height 12
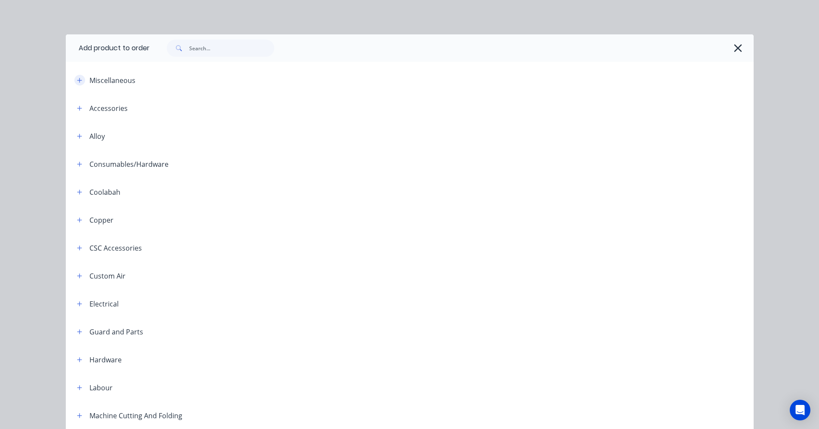
click at [80, 80] on button "button" at bounding box center [79, 80] width 11 height 11
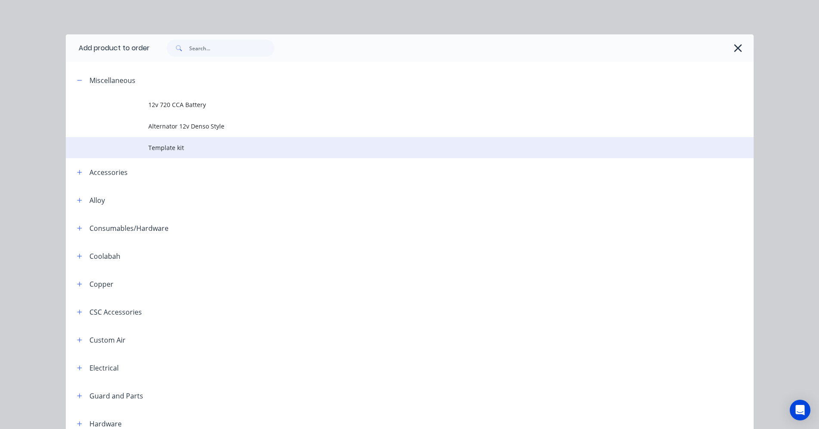
click at [168, 146] on span "Template kit" at bounding box center [390, 147] width 484 height 9
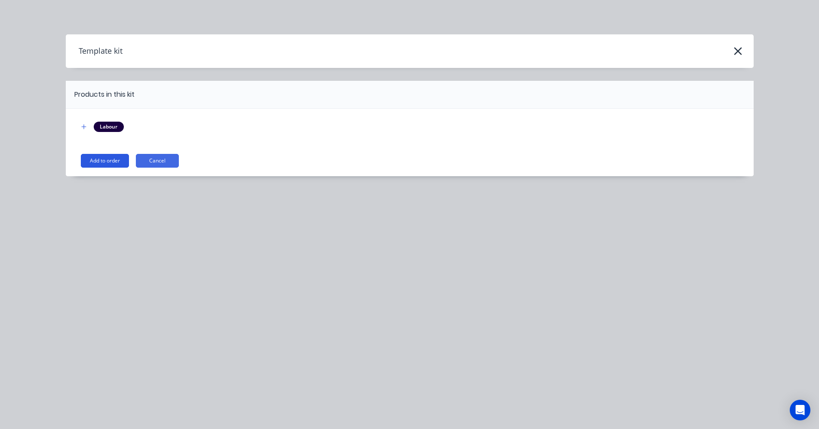
click at [97, 163] on button "Add to order" at bounding box center [105, 161] width 48 height 14
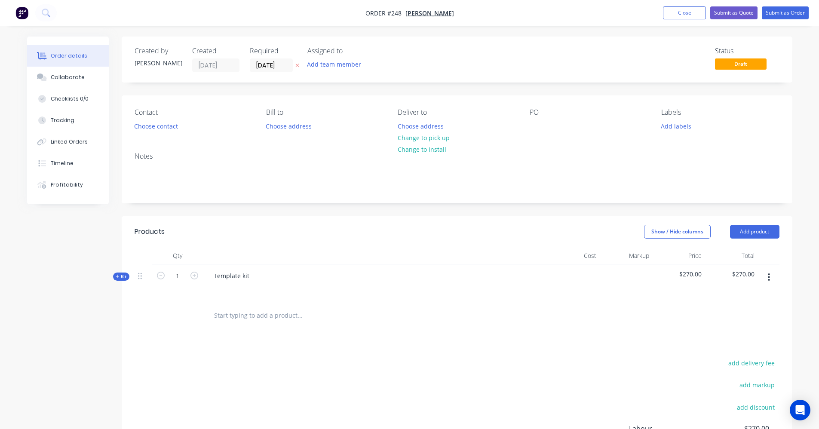
click at [121, 276] on span "Kit" at bounding box center [121, 276] width 11 height 6
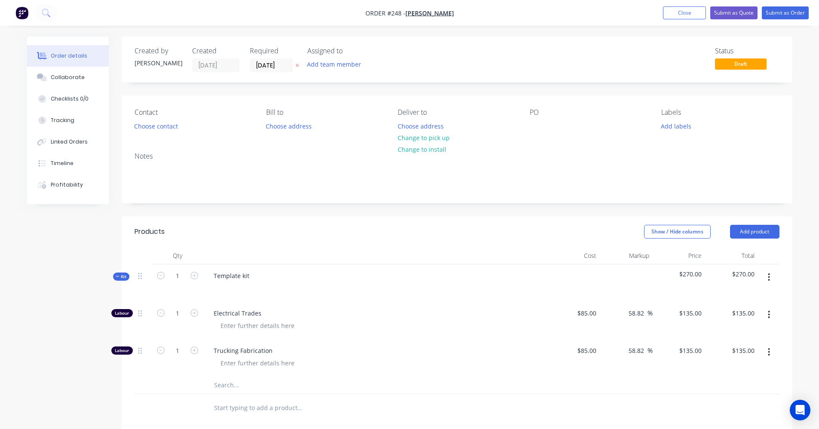
click at [769, 314] on icon "button" at bounding box center [769, 314] width 2 height 9
click at [504, 295] on div "Template kit" at bounding box center [375, 282] width 344 height 37
click at [771, 352] on button "button" at bounding box center [769, 351] width 20 height 15
click at [717, 408] on div "Delete" at bounding box center [739, 409] width 66 height 12
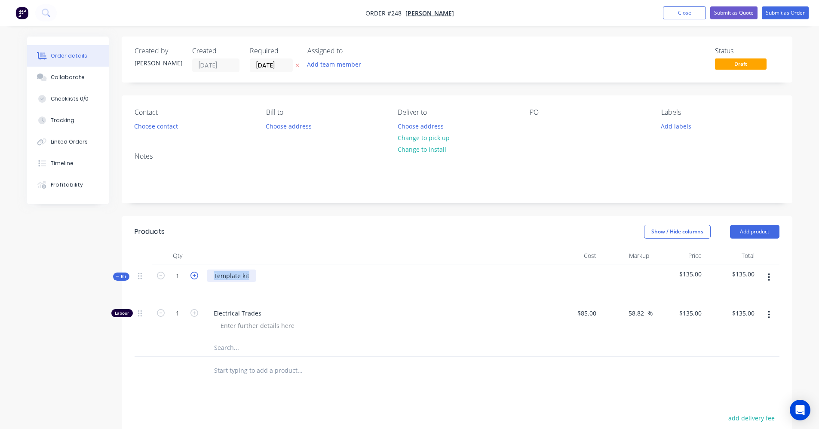
drag, startPoint x: 250, startPoint y: 276, endPoint x: 198, endPoint y: 276, distance: 52.0
click at [198, 276] on div "Kit 1 Template kit $135.00 $135.00" at bounding box center [457, 282] width 645 height 37
click at [433, 386] on div "Products Show / Hide columns Add product Qty Cost Markup Price Total Kit 1 Conn…" at bounding box center [457, 403] width 671 height 375
click at [777, 12] on button "Submit as Order" at bounding box center [785, 12] width 47 height 13
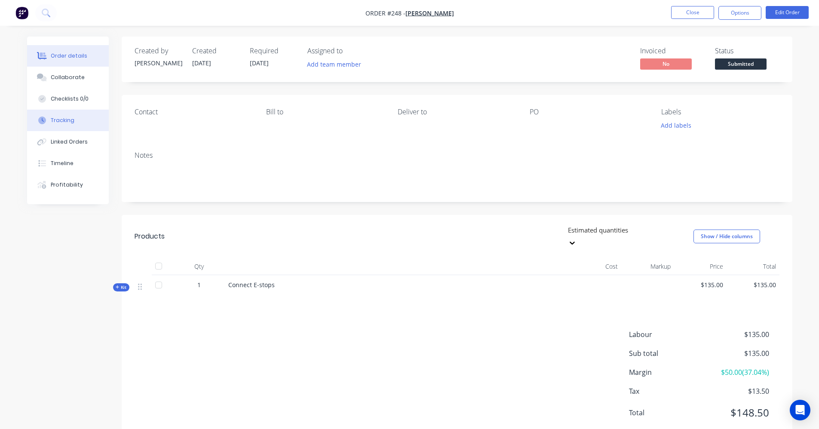
click at [58, 123] on div "Tracking" at bounding box center [63, 121] width 24 height 8
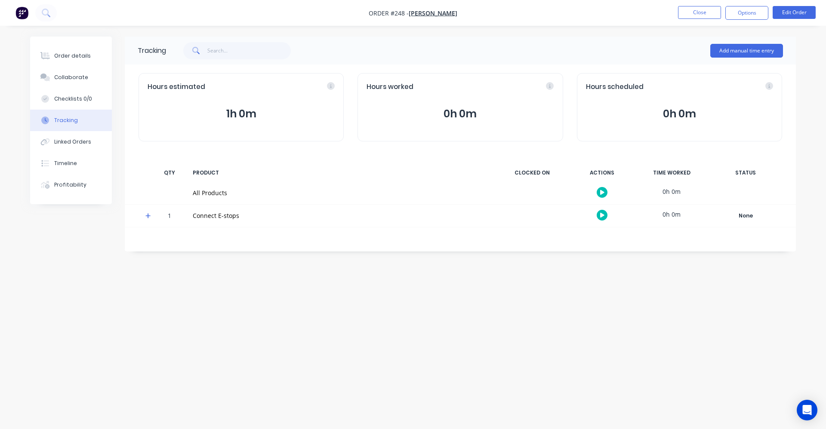
click at [414, 108] on button "0h 0m" at bounding box center [459, 114] width 187 height 16
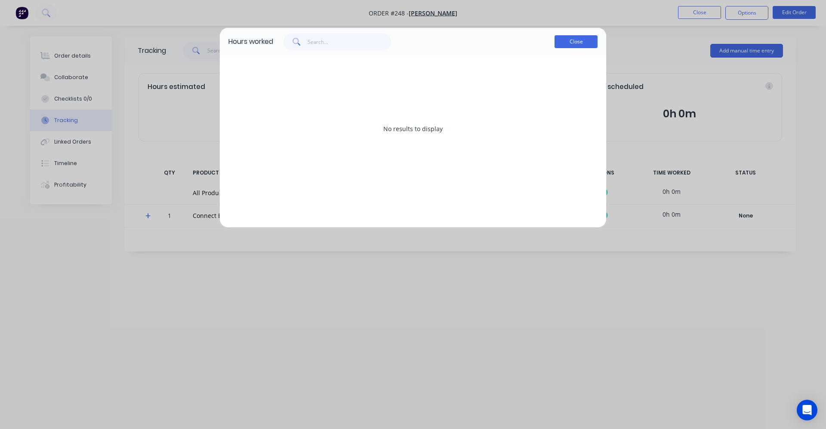
click at [583, 38] on button "Close" at bounding box center [575, 41] width 43 height 13
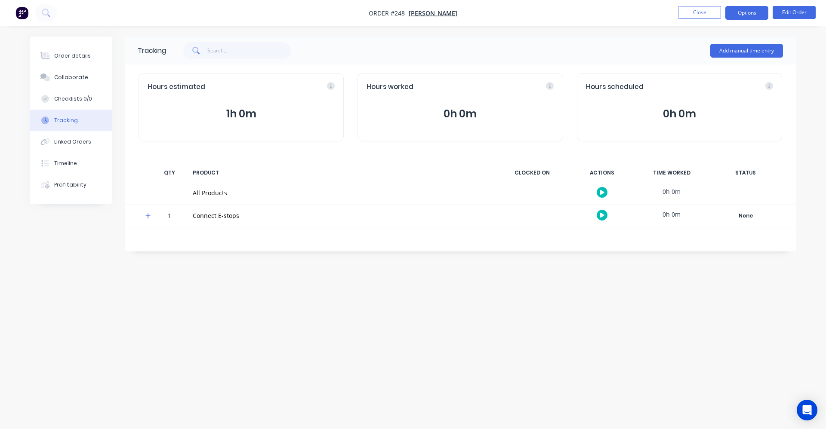
click at [757, 10] on button "Options" at bounding box center [746, 13] width 43 height 14
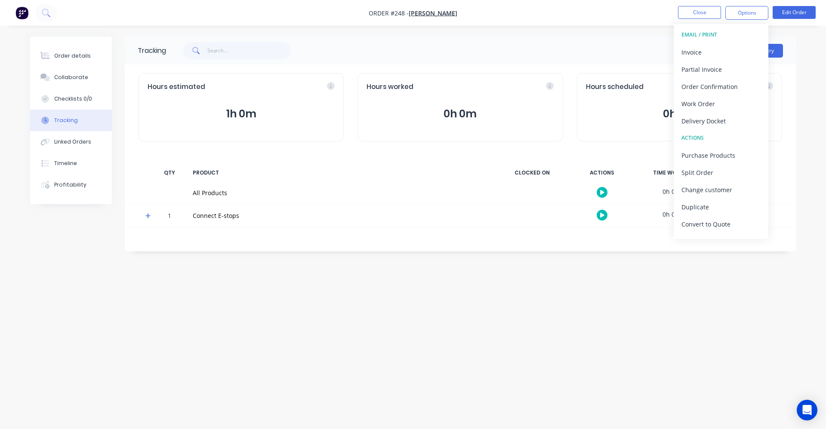
click at [577, 50] on div "Add manual time entry" at bounding box center [474, 51] width 617 height 26
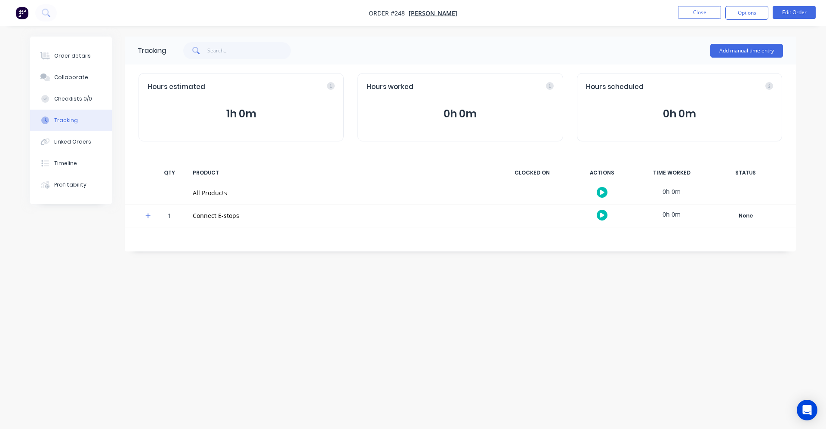
click at [399, 121] on button "0h 0m" at bounding box center [459, 114] width 187 height 16
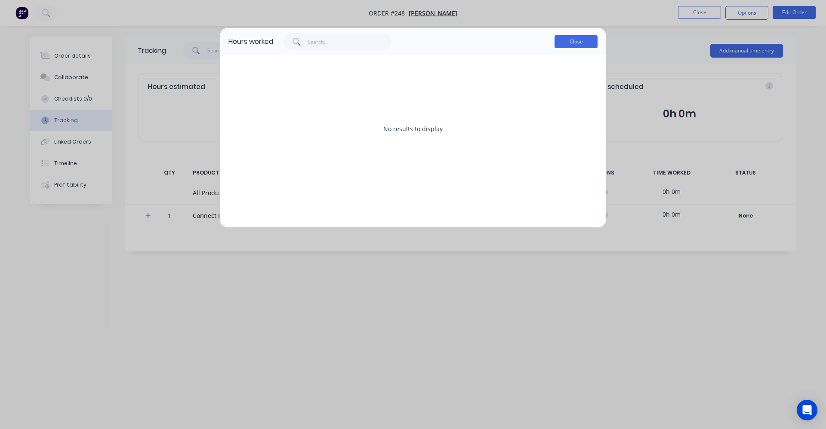
click at [583, 46] on button "Close" at bounding box center [575, 41] width 43 height 13
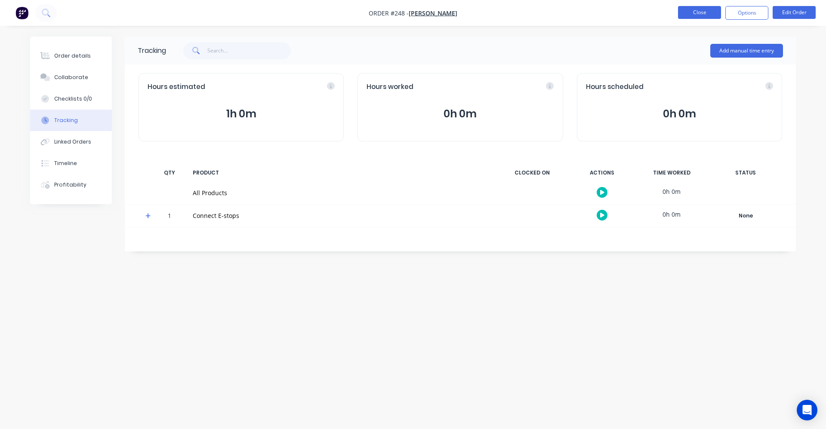
click at [701, 10] on button "Close" at bounding box center [699, 12] width 43 height 13
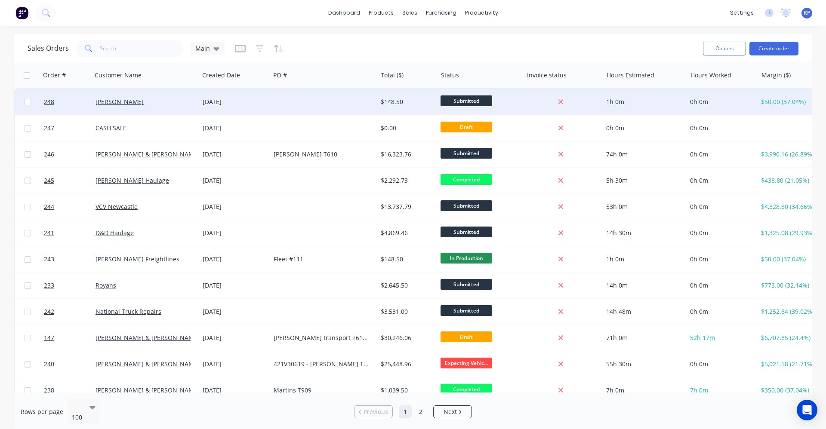
click at [238, 101] on div "08 Oct 2025" at bounding box center [235, 102] width 64 height 9
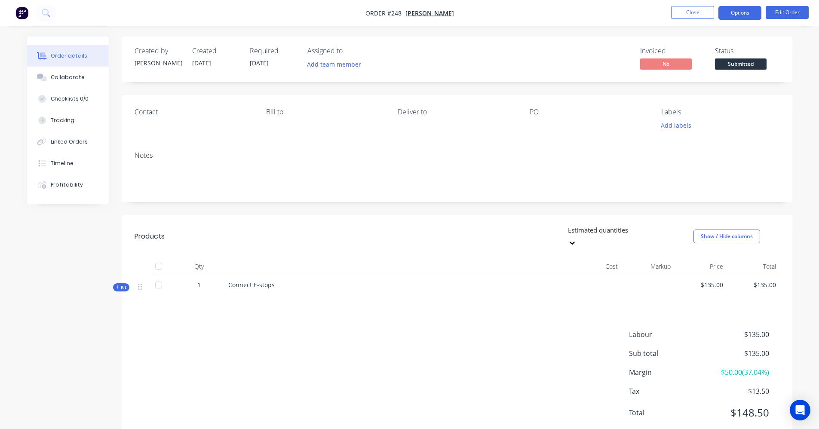
click at [750, 13] on button "Options" at bounding box center [740, 13] width 43 height 14
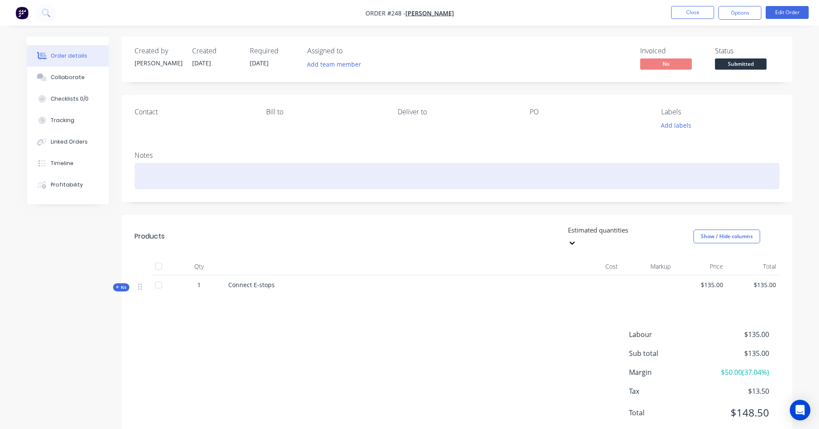
click at [192, 182] on div at bounding box center [457, 176] width 645 height 26
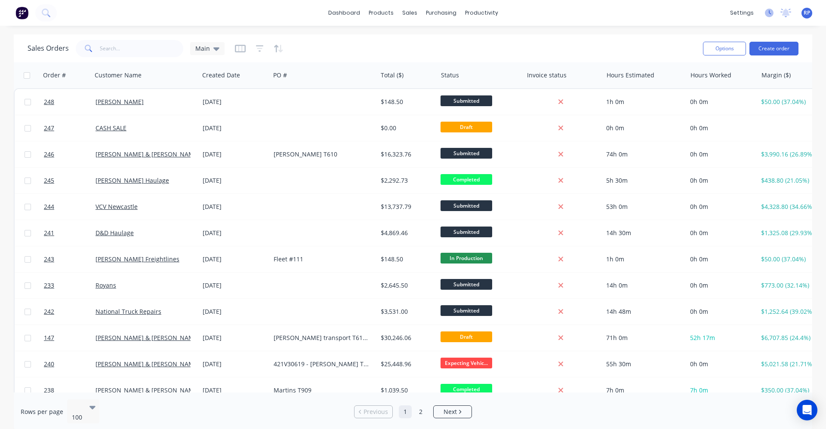
click at [766, 13] on icon at bounding box center [769, 13] width 9 height 9
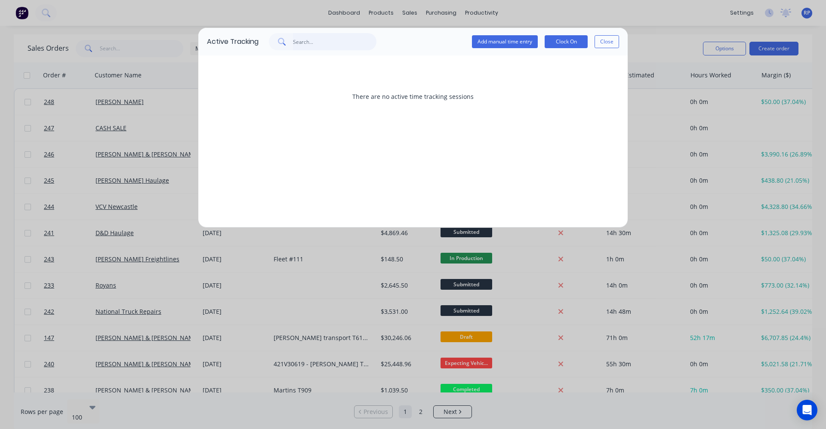
click at [320, 40] on input "text" at bounding box center [335, 41] width 84 height 17
click at [568, 41] on button "Clock On" at bounding box center [565, 41] width 43 height 13
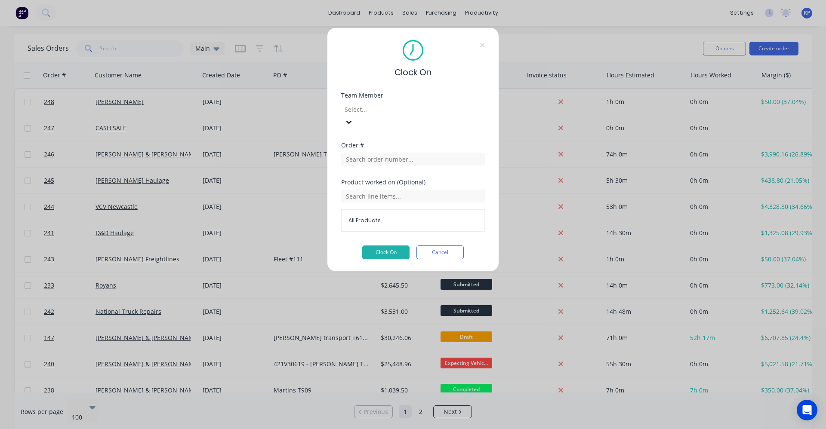
click at [353, 118] on icon at bounding box center [348, 122] width 9 height 9
click at [416, 153] on input "text" at bounding box center [413, 159] width 144 height 13
type input "248"
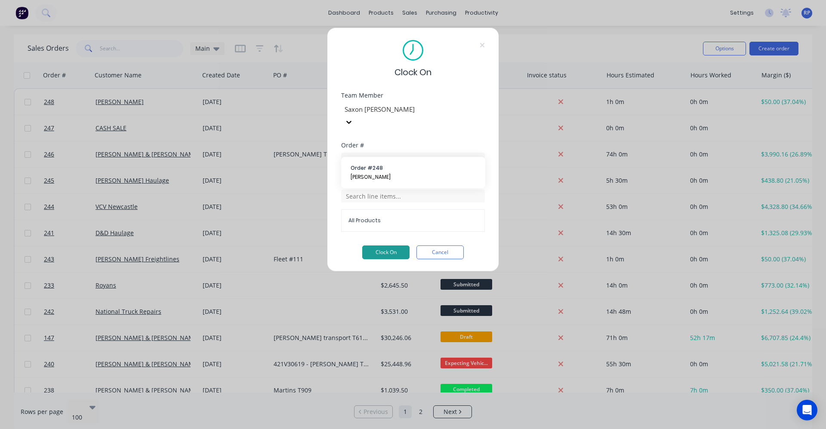
click at [396, 246] on button "Clock On" at bounding box center [385, 253] width 47 height 14
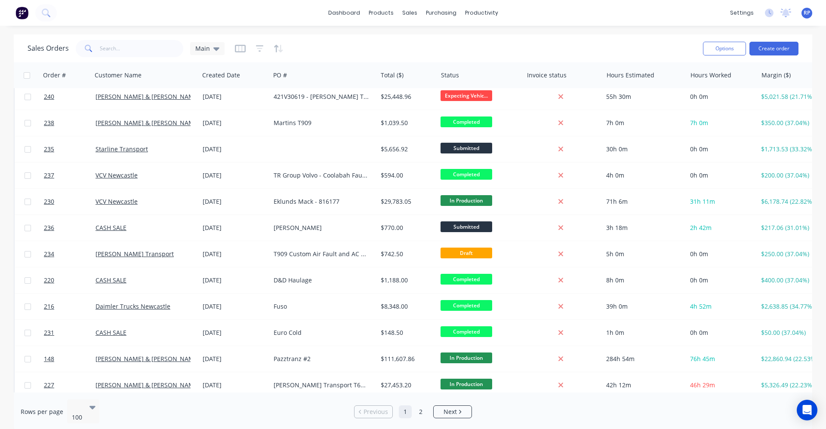
scroll to position [301, 0]
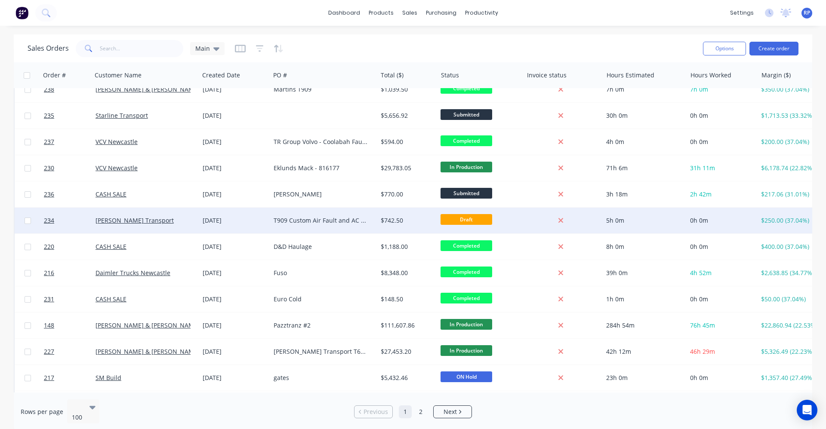
click at [304, 219] on div "T909 Custom Air Fault and AC Fan Issue" at bounding box center [320, 220] width 95 height 9
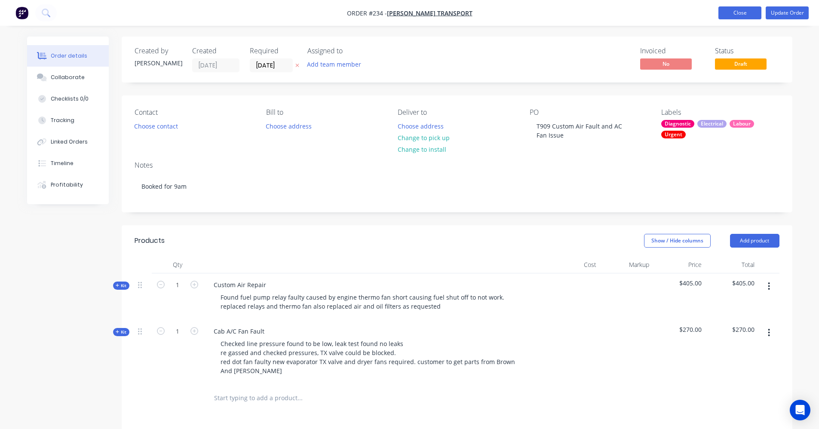
click at [723, 13] on button "Close" at bounding box center [740, 12] width 43 height 13
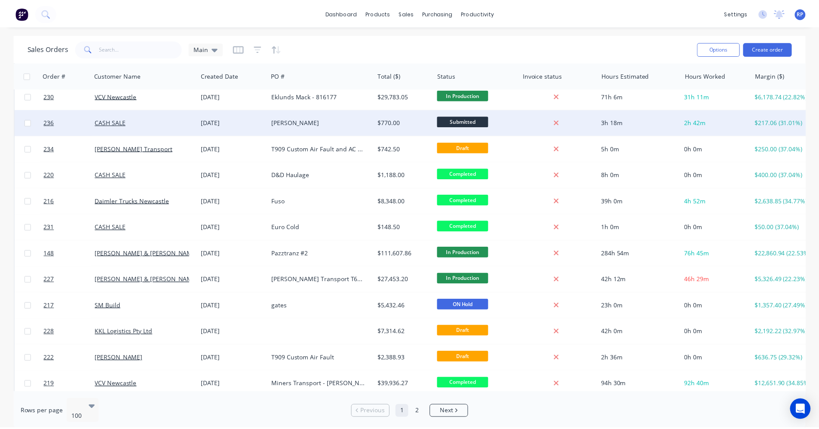
scroll to position [430, 0]
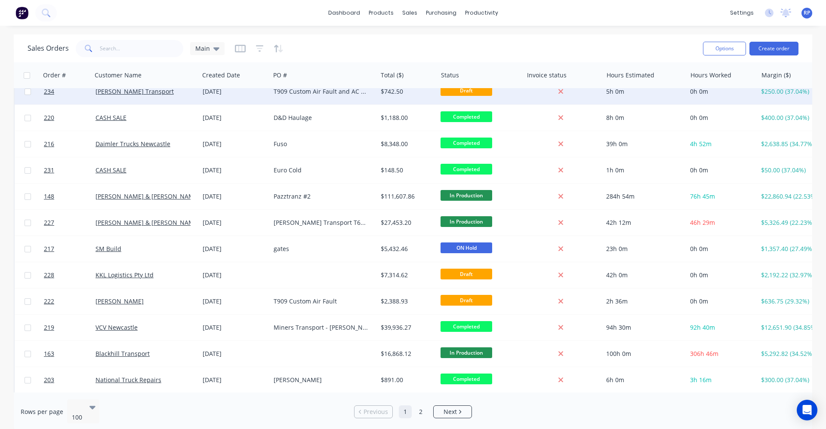
click at [152, 90] on div "[PERSON_NAME] Transport" at bounding box center [142, 91] width 95 height 9
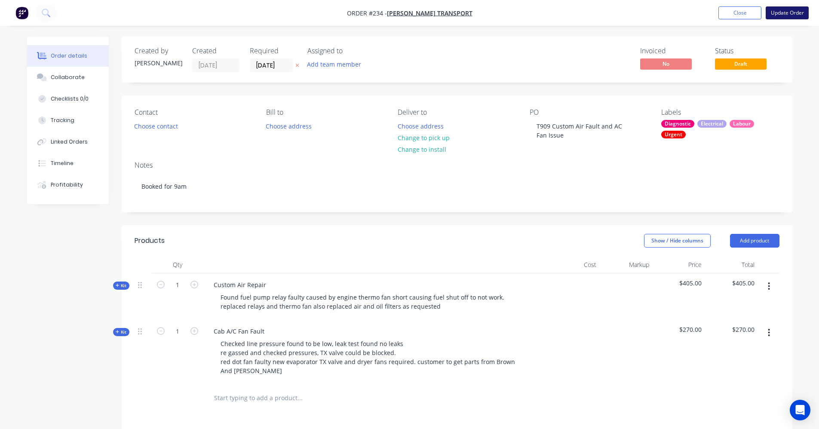
click at [786, 12] on button "Update Order" at bounding box center [787, 12] width 43 height 13
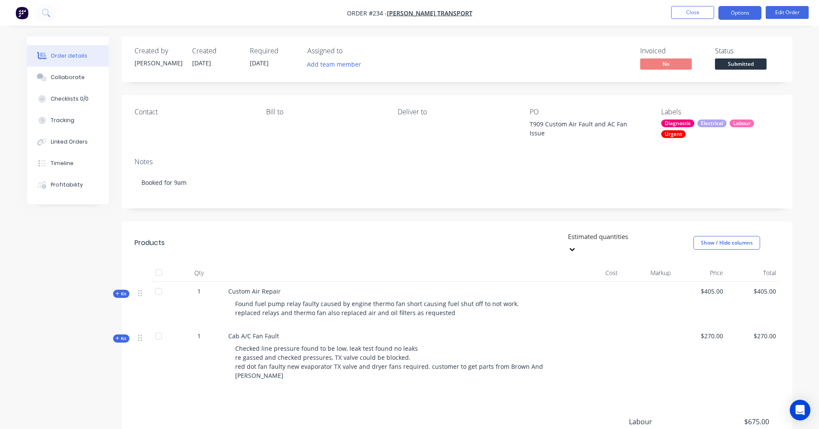
click at [741, 15] on button "Options" at bounding box center [740, 13] width 43 height 14
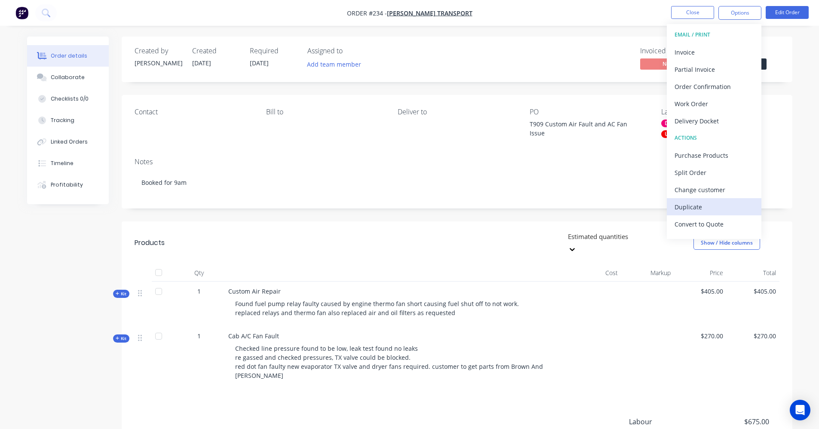
click at [716, 205] on div "Duplicate" at bounding box center [714, 207] width 79 height 12
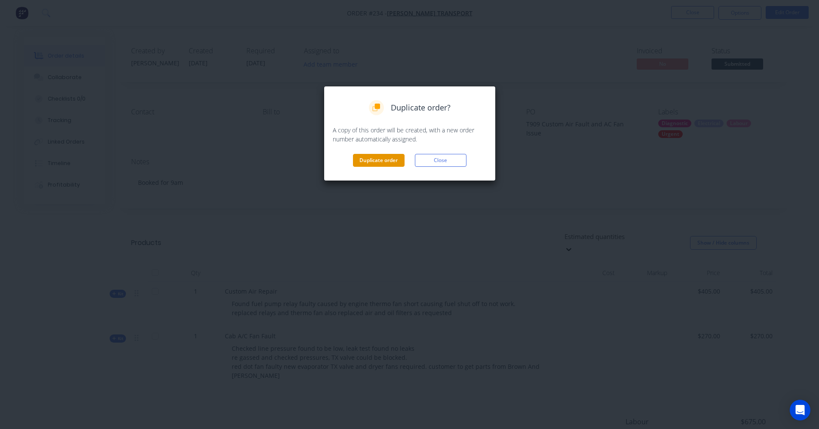
click at [394, 162] on button "Duplicate order" at bounding box center [379, 160] width 52 height 13
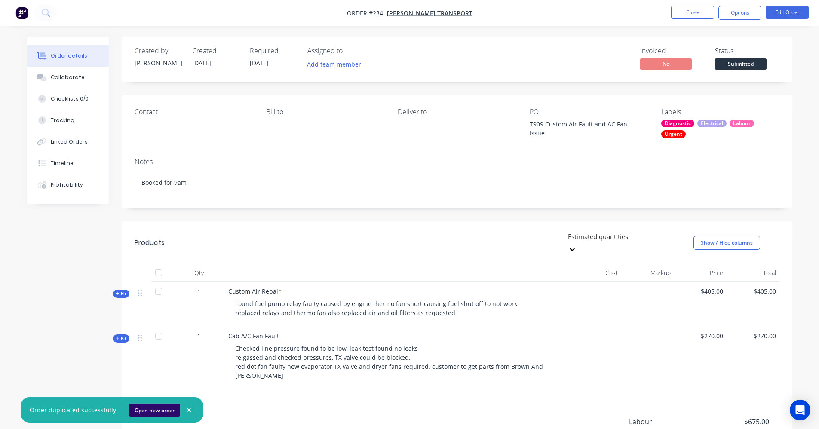
click at [148, 409] on button "Open new order" at bounding box center [154, 410] width 51 height 13
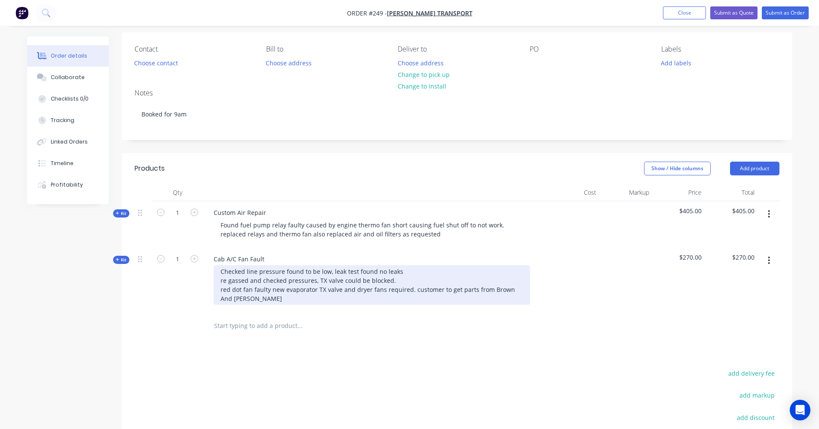
scroll to position [86, 0]
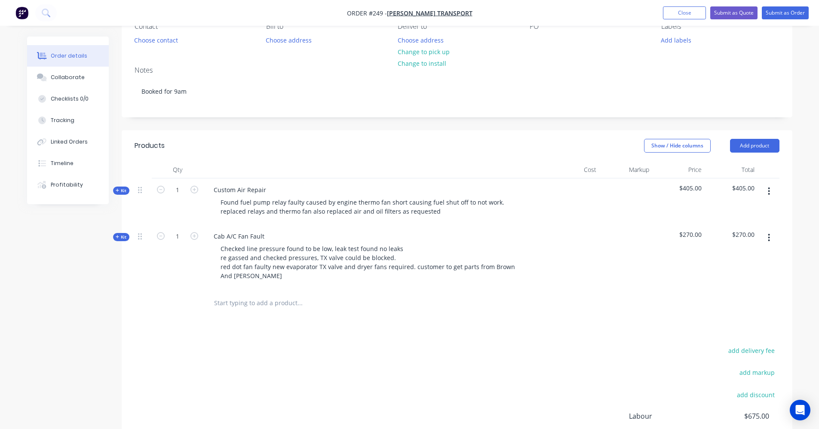
click at [770, 236] on icon "button" at bounding box center [769, 237] width 2 height 9
click at [731, 313] on div "Delete" at bounding box center [739, 312] width 66 height 12
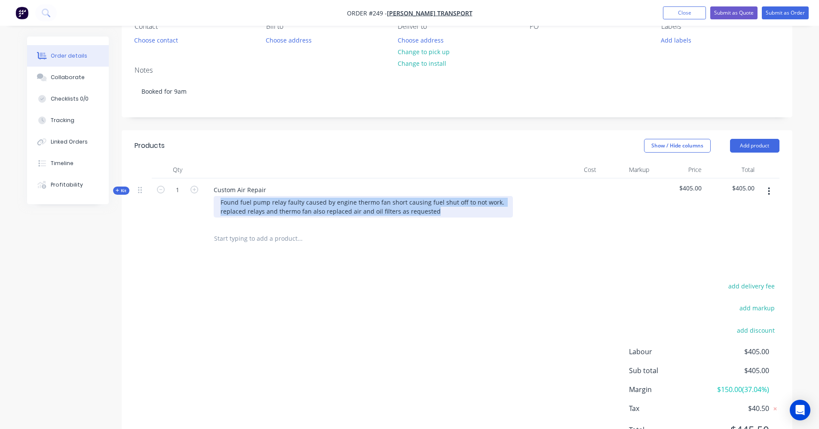
drag, startPoint x: 454, startPoint y: 214, endPoint x: 201, endPoint y: 191, distance: 254.3
click at [201, 191] on div "Kit 1 Custom Air Repair Found fuel pump relay faulty caused by engine thermo fa…" at bounding box center [457, 201] width 645 height 46
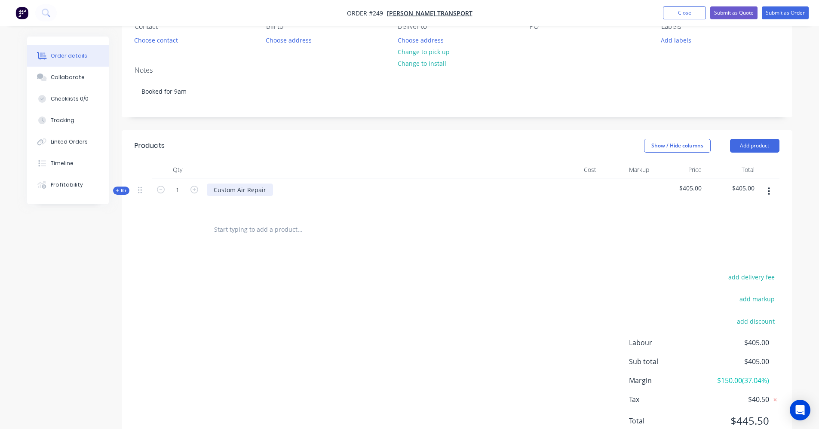
click at [264, 189] on div "Custom Air Repair" at bounding box center [240, 190] width 66 height 12
click at [116, 187] on button "Kit" at bounding box center [121, 191] width 16 height 8
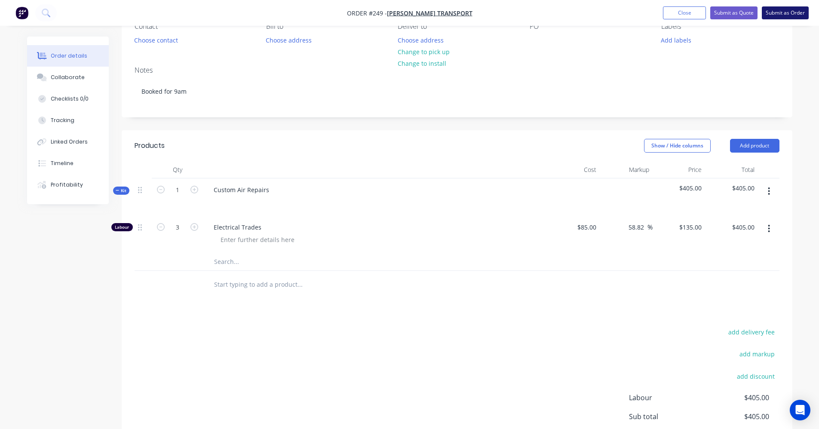
click at [781, 10] on button "Submit as Order" at bounding box center [785, 12] width 47 height 13
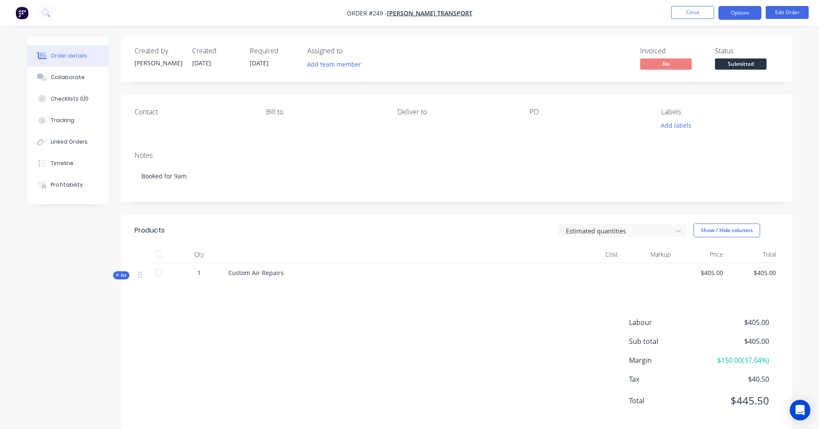
click at [729, 10] on button "Options" at bounding box center [740, 13] width 43 height 14
click at [611, 49] on div "Invoiced No Status Submitted" at bounding box center [586, 59] width 386 height 25
click at [688, 15] on button "Close" at bounding box center [692, 12] width 43 height 13
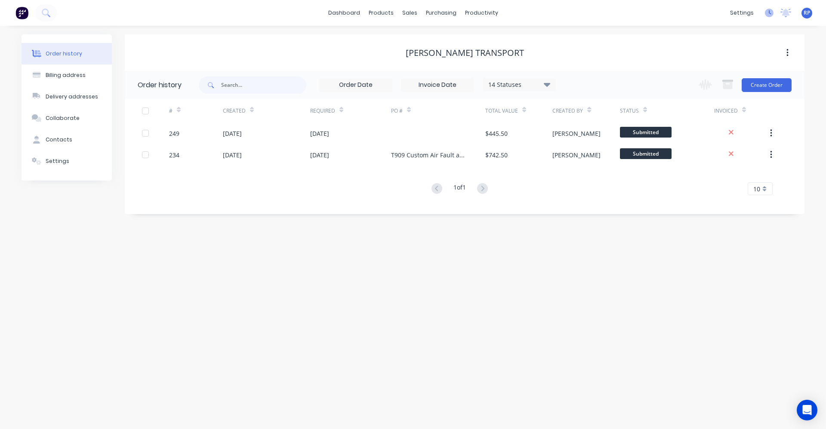
click at [769, 16] on icon at bounding box center [769, 13] width 9 height 9
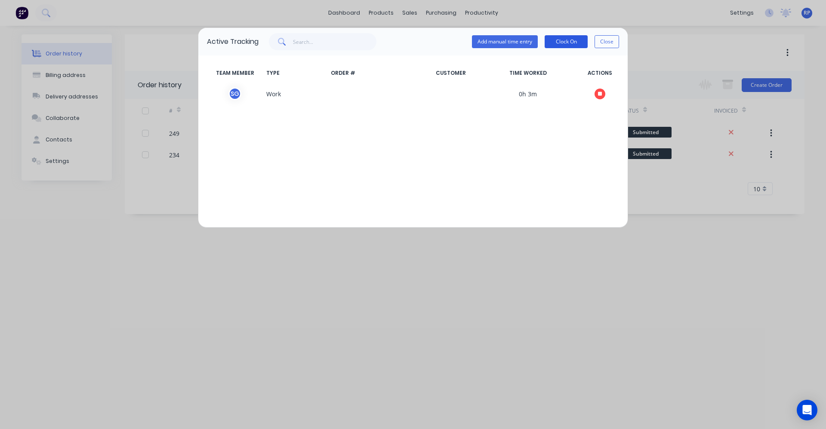
click at [562, 40] on button "Clock On" at bounding box center [565, 41] width 43 height 13
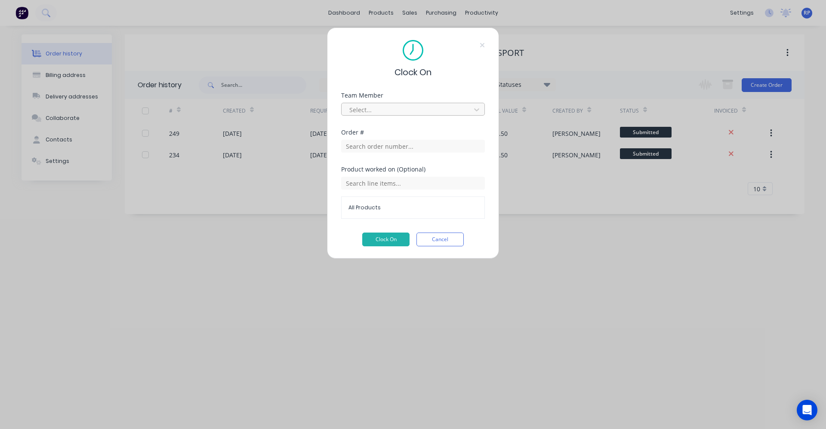
click at [387, 107] on div at bounding box center [407, 109] width 118 height 11
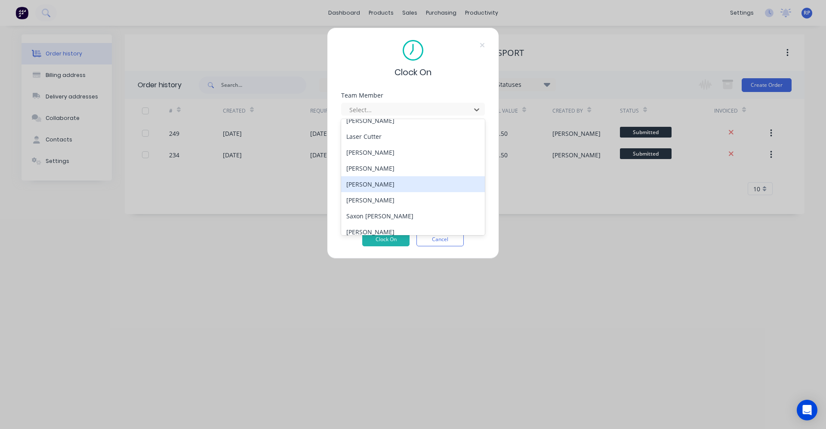
scroll to position [86, 0]
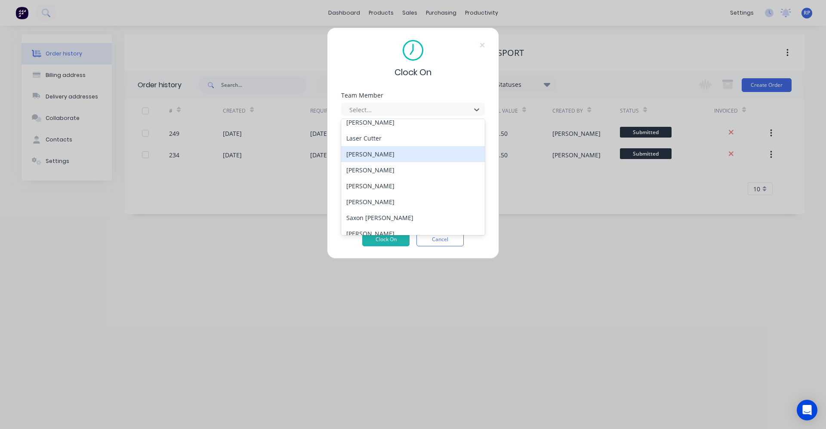
click at [375, 157] on div "[PERSON_NAME]" at bounding box center [413, 154] width 144 height 16
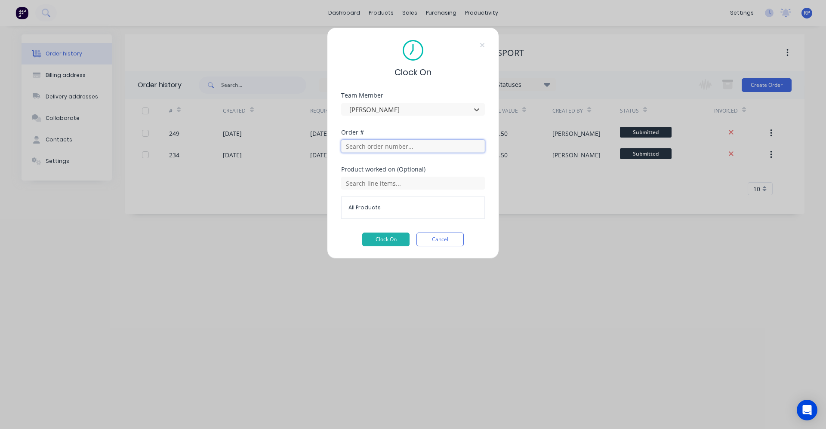
click at [402, 148] on input "text" at bounding box center [413, 146] width 144 height 13
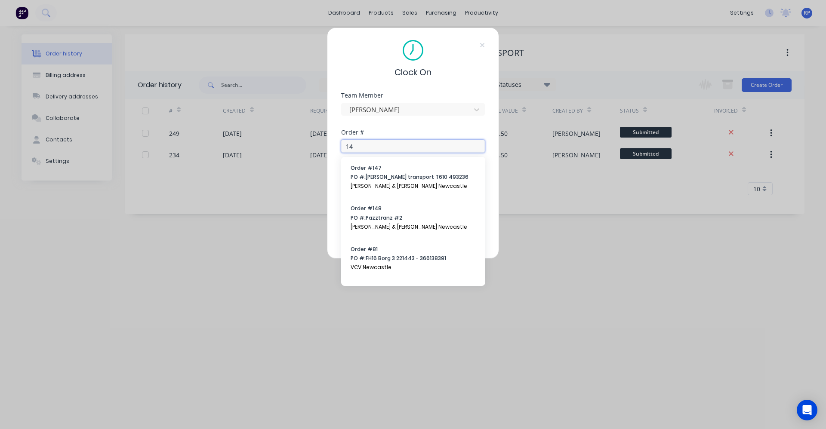
type input "1"
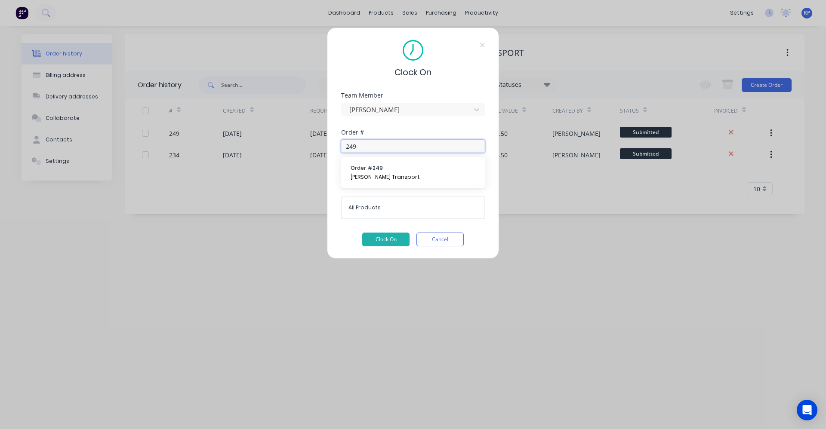
type input "249"
click at [428, 171] on span "Order # 249" at bounding box center [412, 168] width 125 height 8
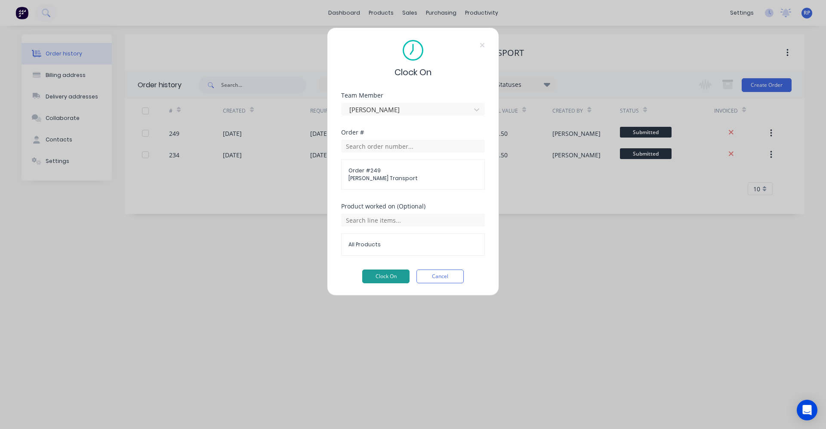
click at [390, 275] on button "Clock On" at bounding box center [385, 277] width 47 height 14
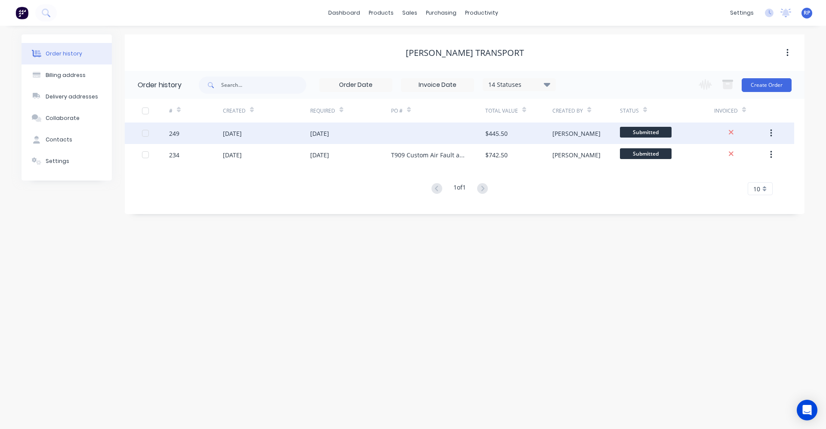
click at [365, 132] on div "[DATE]" at bounding box center [350, 133] width 81 height 21
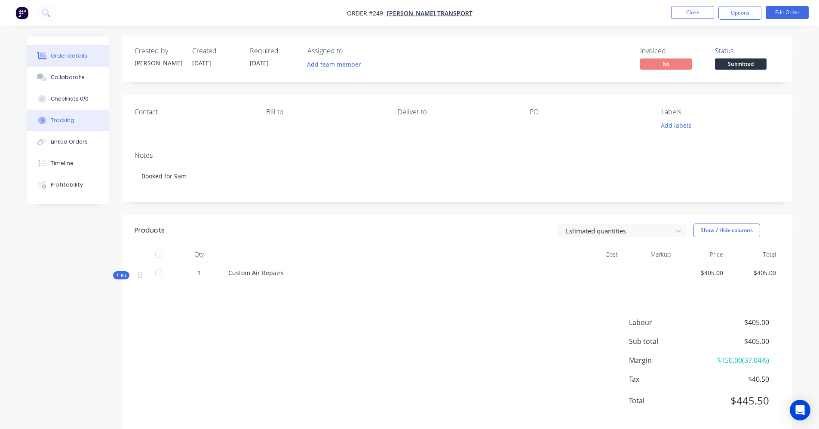
click at [78, 115] on button "Tracking" at bounding box center [68, 120] width 82 height 21
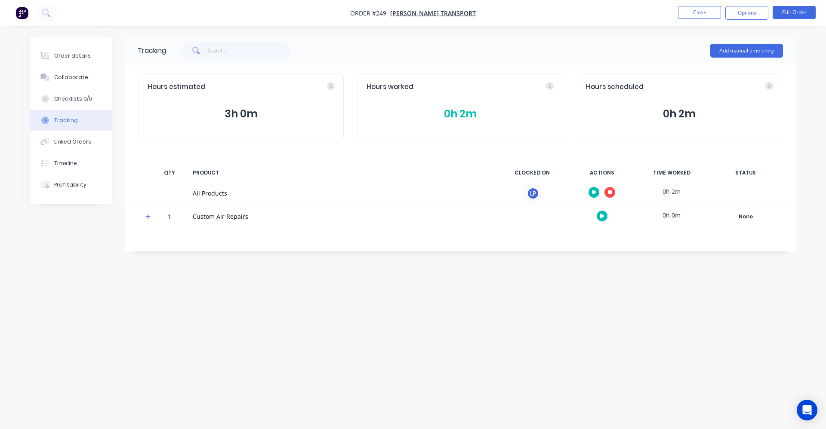
drag, startPoint x: 441, startPoint y: 127, endPoint x: 437, endPoint y: 135, distance: 9.0
click at [440, 127] on div "Hours worked 0h 2m" at bounding box center [459, 107] width 205 height 68
click at [464, 118] on button "0h 2m" at bounding box center [459, 114] width 187 height 16
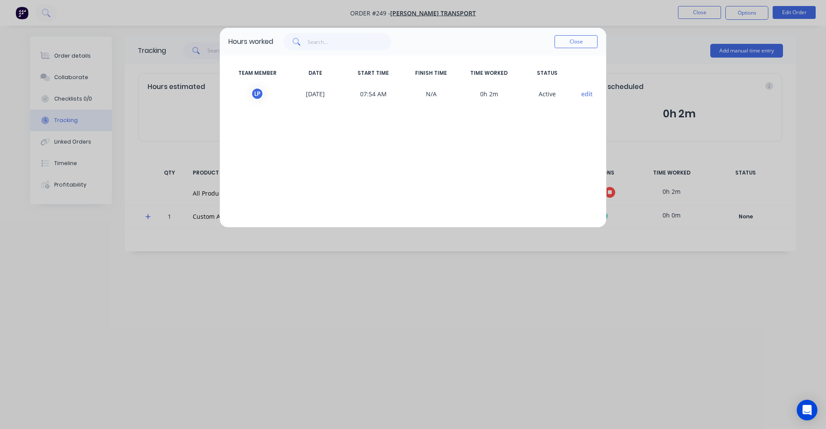
click at [255, 95] on div "L P" at bounding box center [257, 93] width 13 height 13
click at [587, 95] on button "edit" at bounding box center [587, 93] width 12 height 9
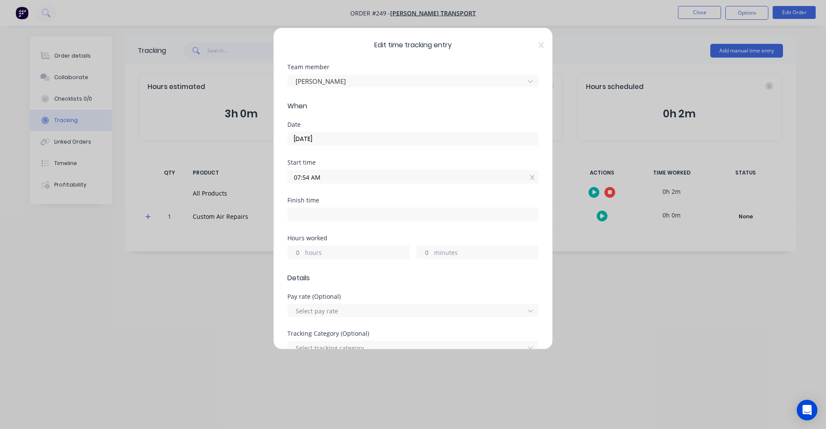
click at [316, 172] on input "07:54 AM" at bounding box center [413, 176] width 250 height 13
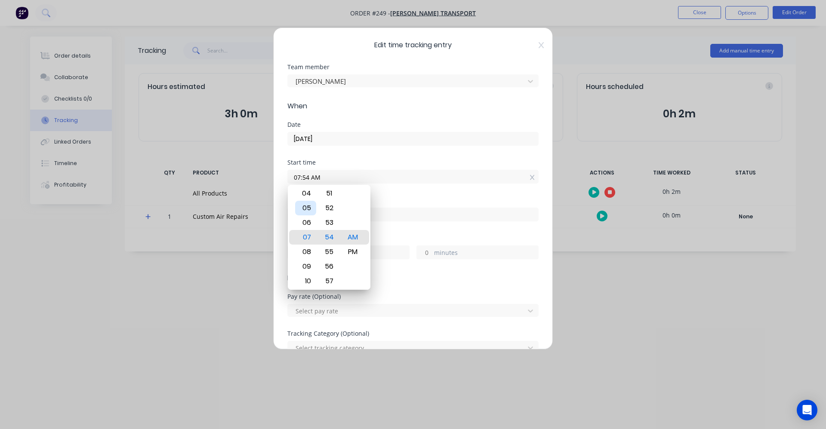
click at [307, 210] on div "05" at bounding box center [305, 208] width 21 height 15
type input "05:00 AM"
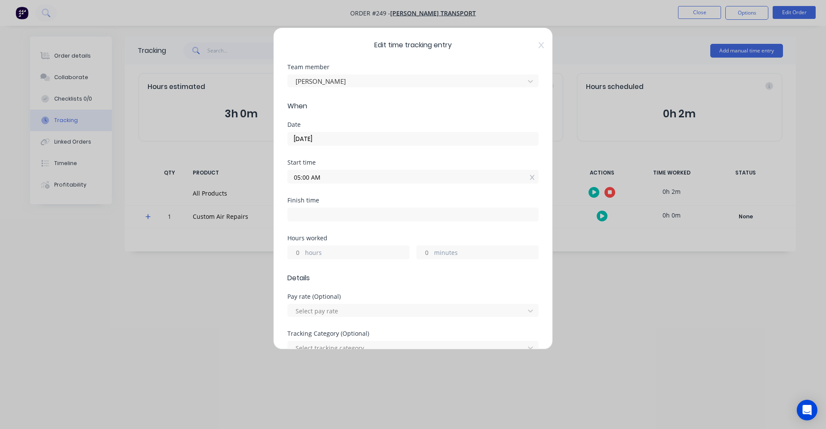
click at [399, 198] on div "Finish time" at bounding box center [412, 200] width 251 height 6
click at [370, 212] on input at bounding box center [413, 214] width 250 height 13
type input "07:56 AM"
type input "2"
type input "56"
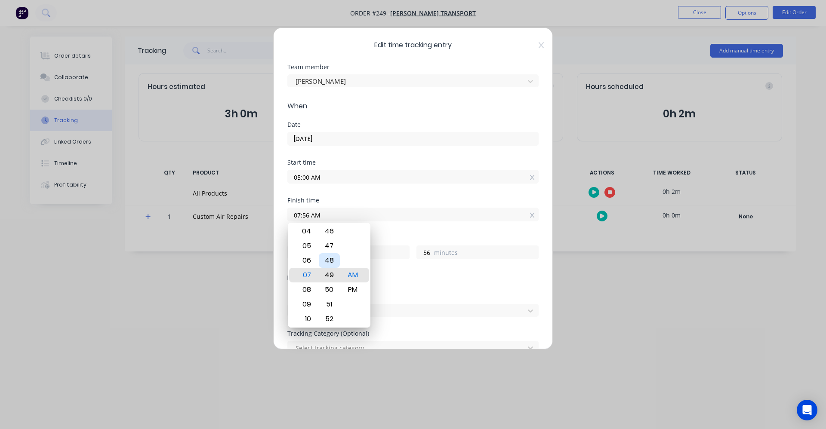
type input "07:49 AM"
type input "49"
type input "07:44 AM"
type input "44"
type input "07:38 AM"
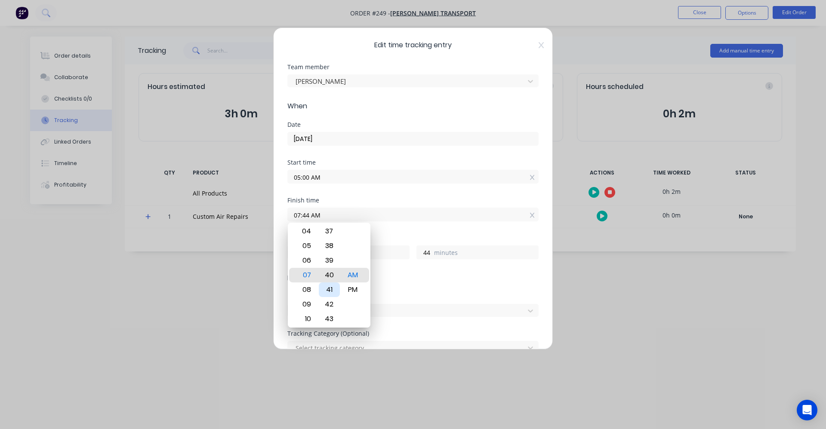
type input "38"
type input "07:32 AM"
type input "32"
click at [335, 246] on div "30" at bounding box center [329, 246] width 21 height 15
type input "07:30 AM"
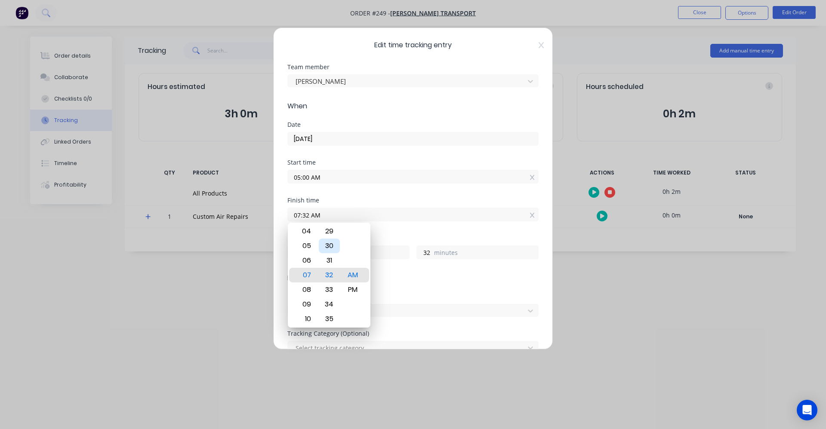
type input "30"
click at [409, 191] on div "Start time 05:00 AM" at bounding box center [412, 179] width 251 height 38
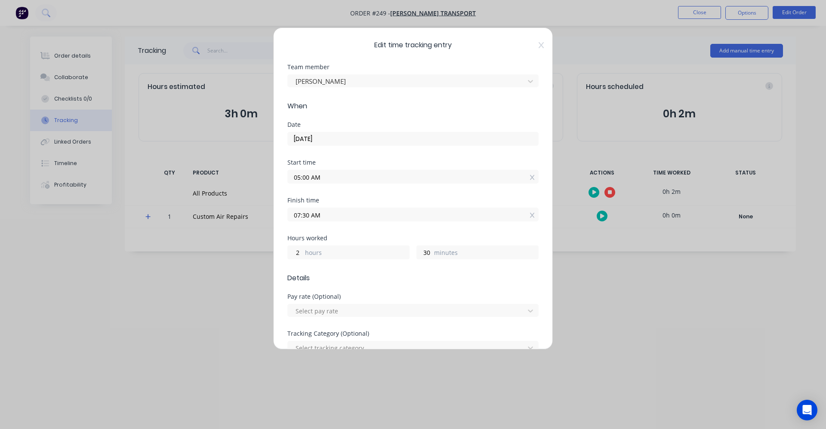
click at [429, 274] on span "Details" at bounding box center [412, 278] width 251 height 10
click at [584, 281] on div "Edit time tracking entry Team member LIAM PARKINSON When Date 08/10/2025 Start …" at bounding box center [413, 214] width 826 height 429
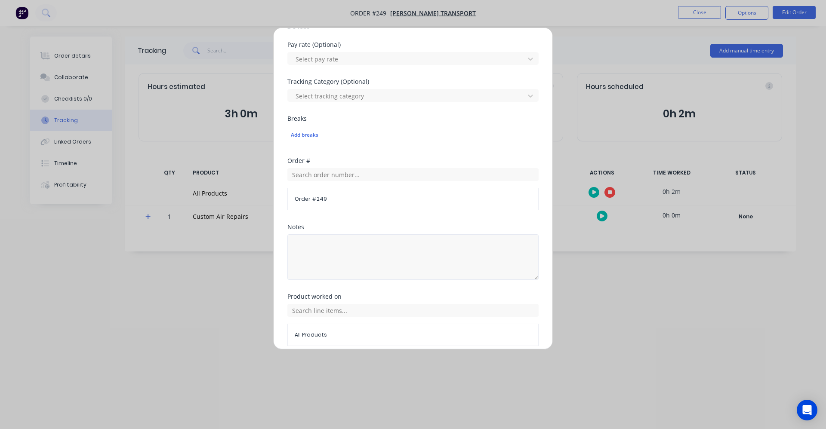
scroll to position [289, 0]
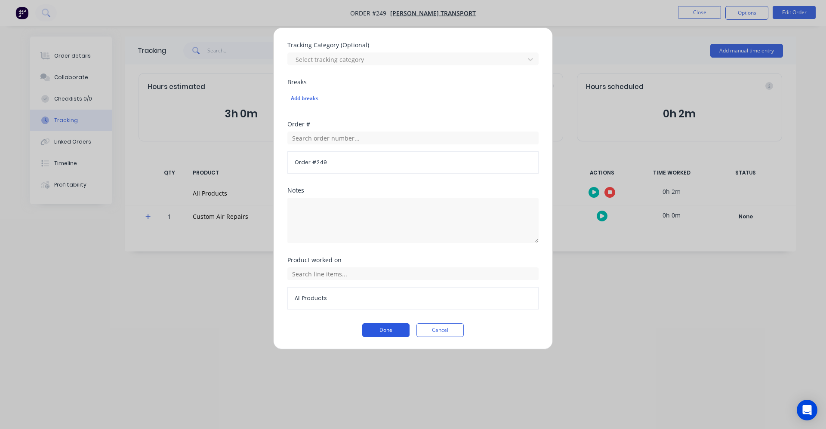
click at [396, 330] on button "Done" at bounding box center [385, 330] width 47 height 14
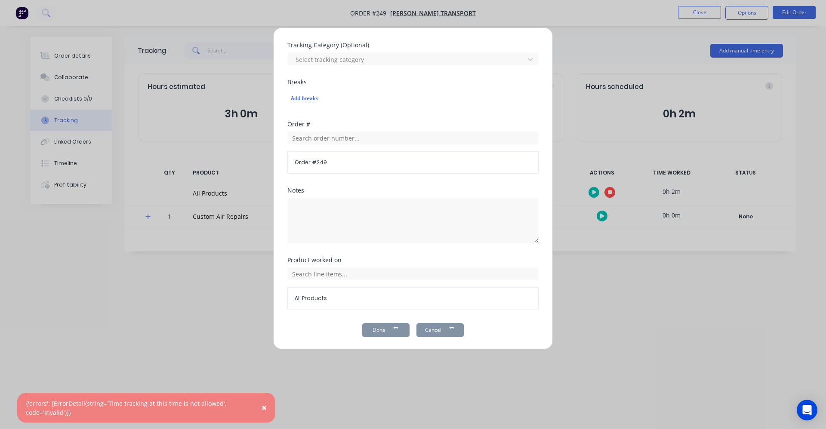
click at [628, 289] on div "Edit time tracking entry Team member LIAM PARKINSON When Date 08/10/2025 Start …" at bounding box center [413, 214] width 826 height 429
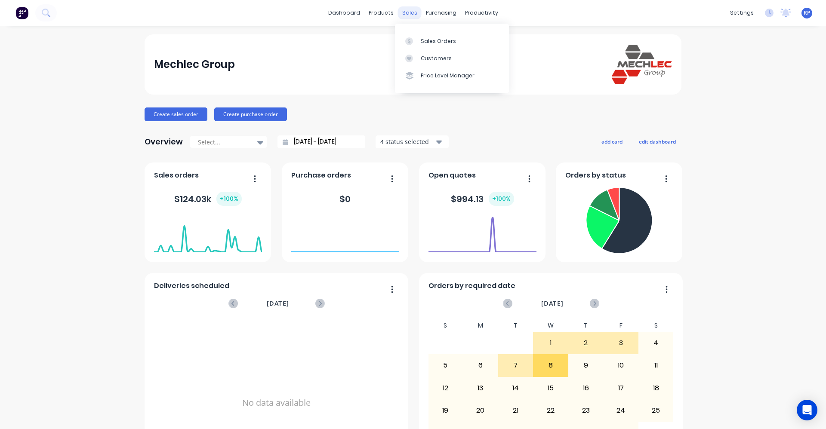
click at [407, 13] on div "sales" at bounding box center [410, 12] width 24 height 13
click at [423, 38] on div "Sales Orders" at bounding box center [438, 41] width 35 height 8
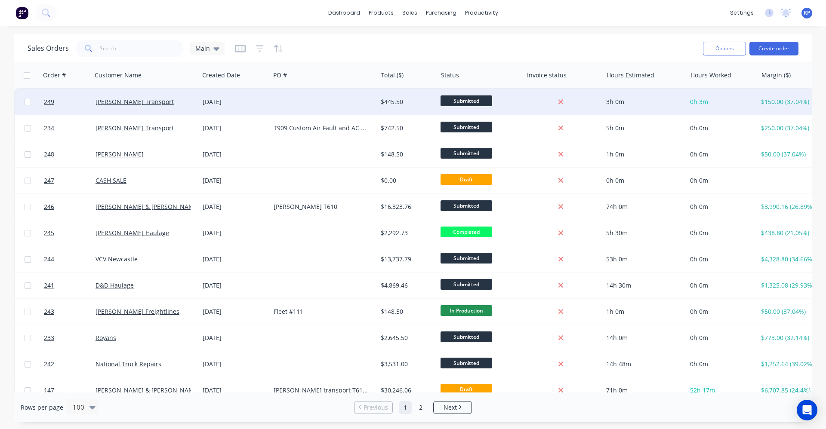
click at [314, 99] on div at bounding box center [323, 102] width 107 height 26
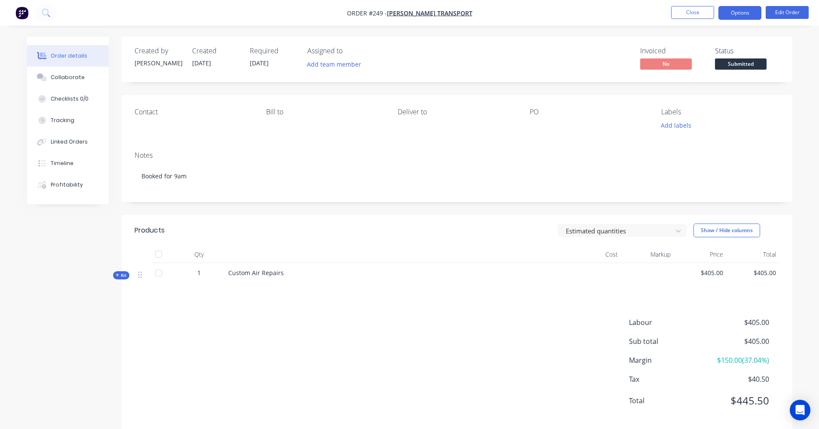
click at [732, 11] on button "Options" at bounding box center [740, 13] width 43 height 14
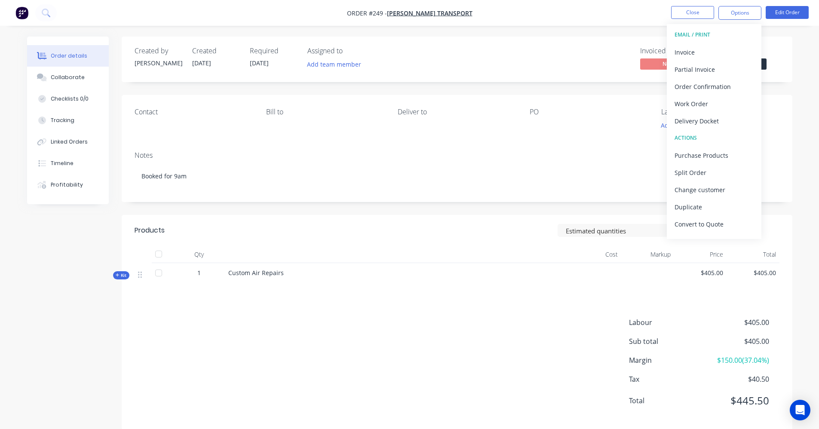
click at [614, 35] on div "Order details Collaborate Checklists 0/0 Tracking Linked Orders Timeline Profit…" at bounding box center [409, 221] width 819 height 443
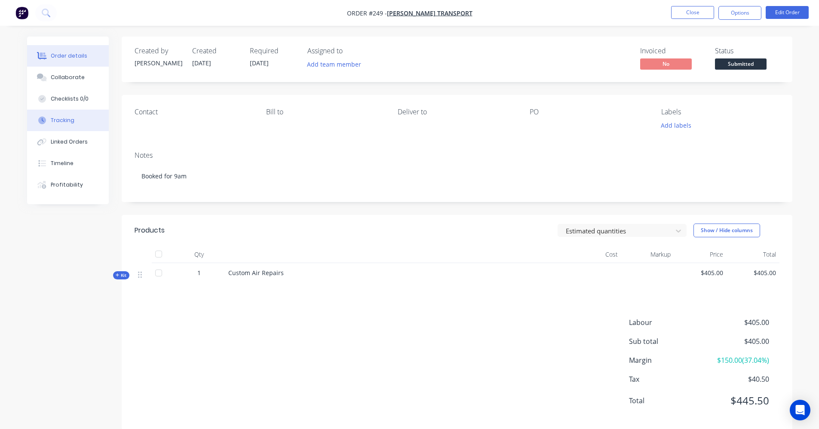
click at [66, 122] on div "Tracking" at bounding box center [63, 121] width 24 height 8
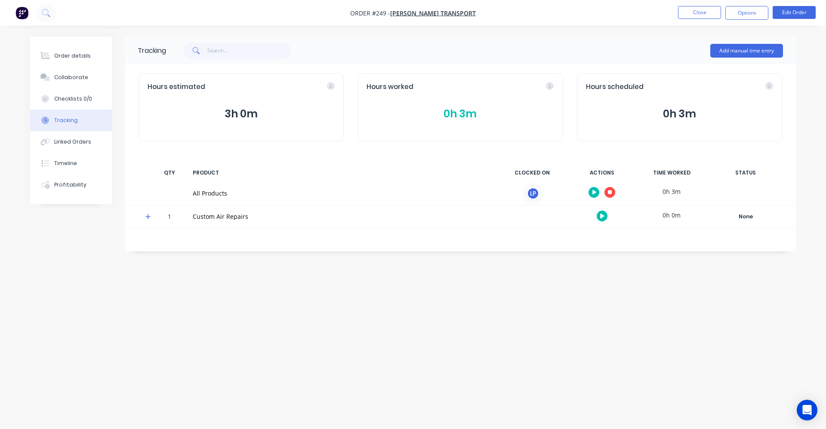
click at [409, 104] on div "Hours worked 0h 3m" at bounding box center [459, 107] width 205 height 68
click at [464, 110] on button "0h 3m" at bounding box center [459, 114] width 187 height 16
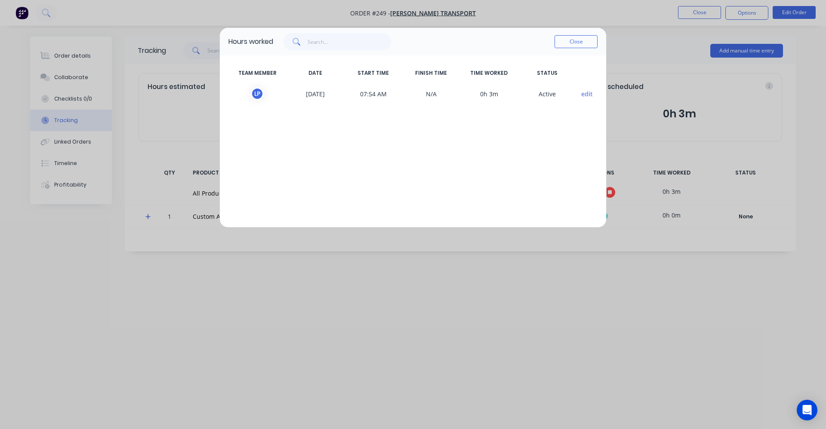
click at [357, 98] on span "07:54 AM" at bounding box center [373, 93] width 58 height 13
click at [585, 92] on button "edit" at bounding box center [587, 93] width 12 height 9
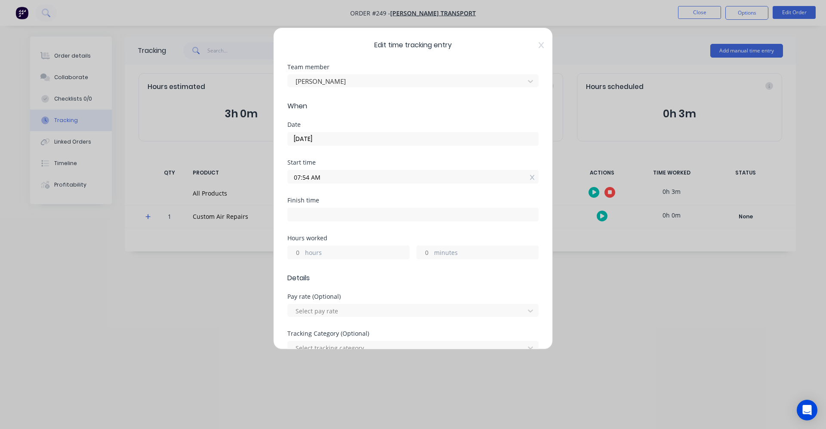
click at [332, 175] on input "07:54 AM" at bounding box center [413, 176] width 250 height 13
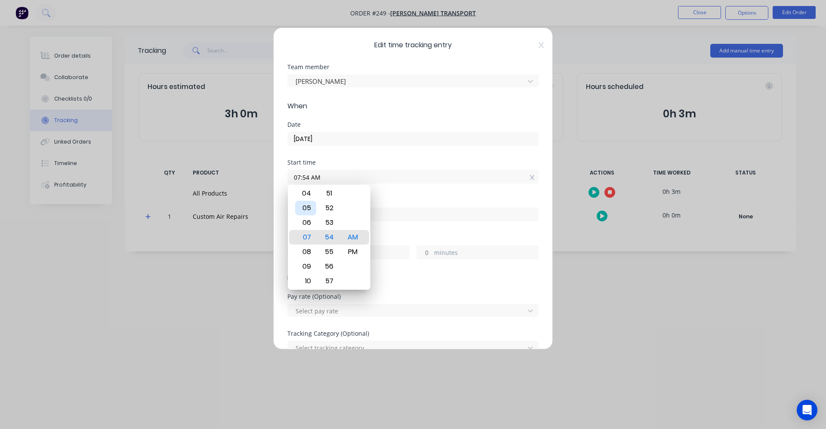
click at [309, 206] on div "05" at bounding box center [305, 208] width 21 height 15
type input "05:00 AM"
click at [416, 162] on div "Start time" at bounding box center [412, 163] width 251 height 6
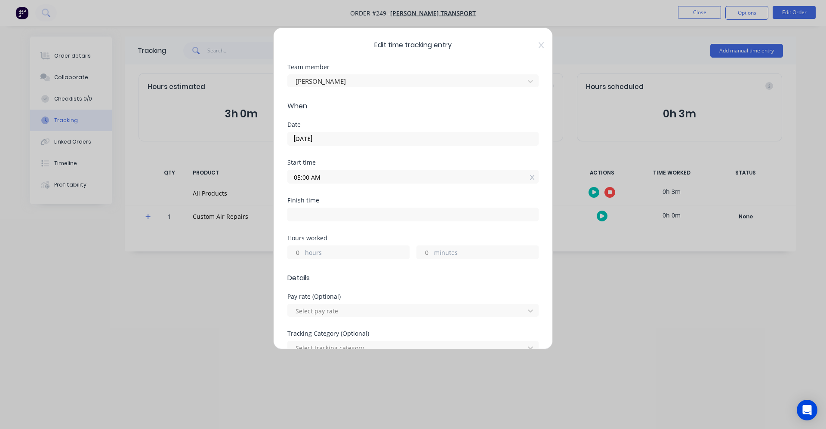
click at [334, 215] on input at bounding box center [413, 214] width 250 height 13
type input "07:57 AM"
type input "2"
type input "57"
click at [408, 227] on div "Finish time 07:57 AM" at bounding box center [412, 216] width 251 height 38
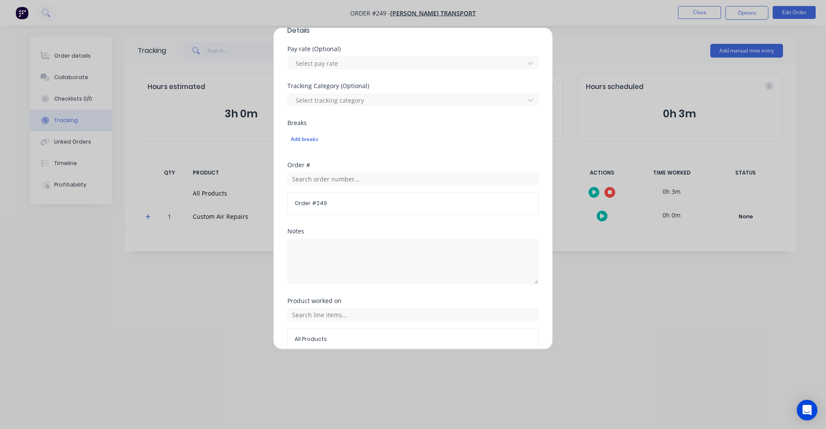
scroll to position [289, 0]
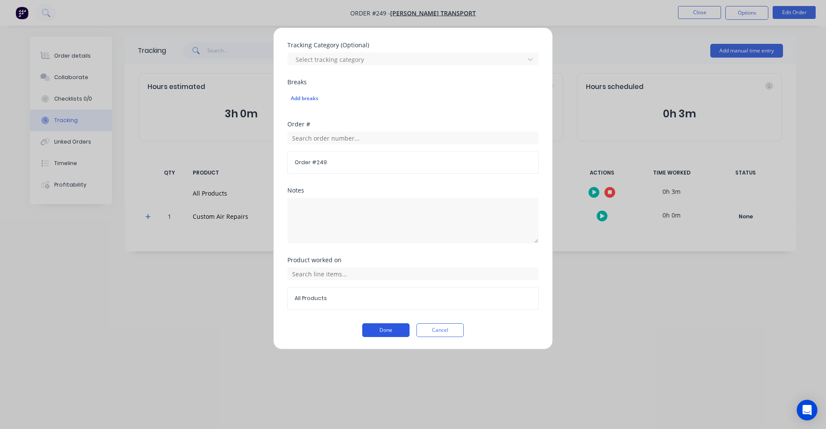
click at [381, 328] on button "Done" at bounding box center [385, 330] width 47 height 14
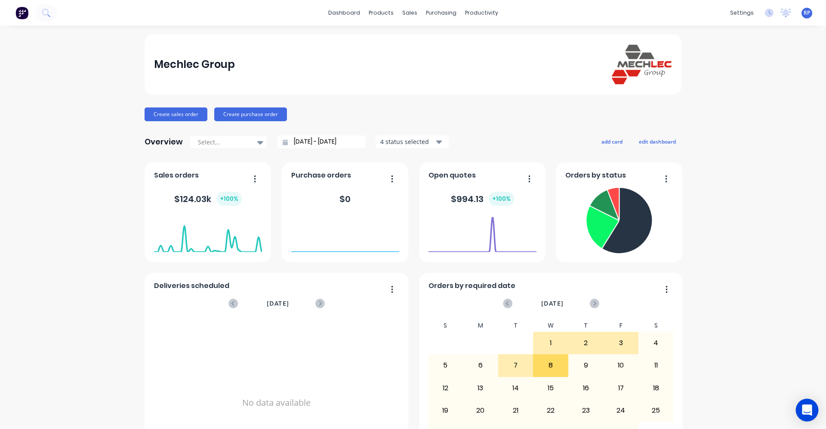
click at [809, 409] on icon "Open Intercom Messenger" at bounding box center [806, 410] width 10 height 11
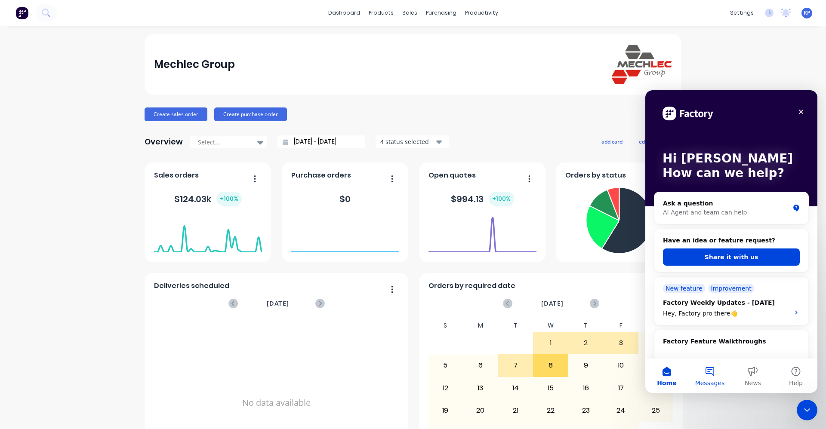
click at [708, 373] on button "Messages" at bounding box center [709, 376] width 43 height 34
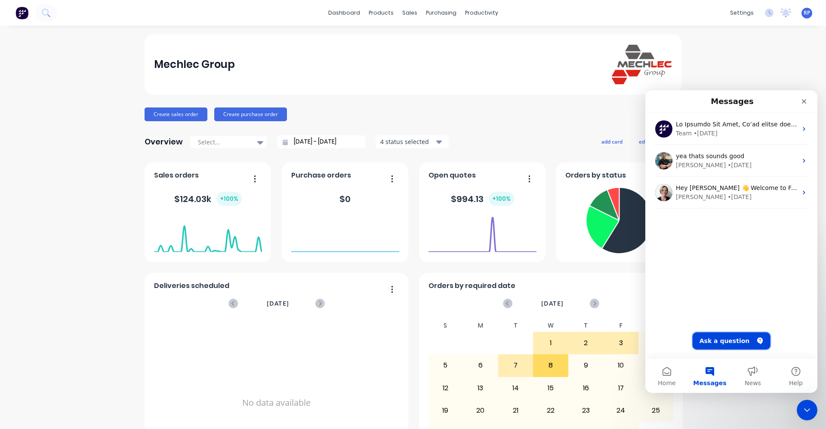
click at [739, 342] on button "Ask a question" at bounding box center [731, 340] width 78 height 17
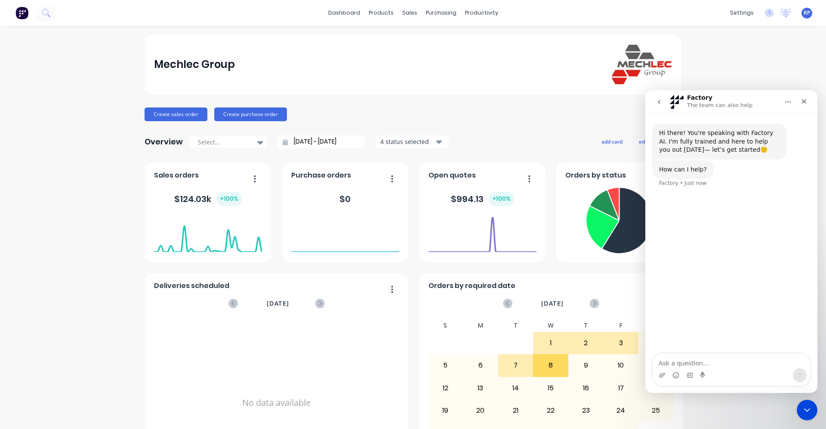
click at [718, 359] on textarea "Ask a question…" at bounding box center [730, 361] width 157 height 15
click at [802, 100] on icon "Close" at bounding box center [803, 101] width 5 height 5
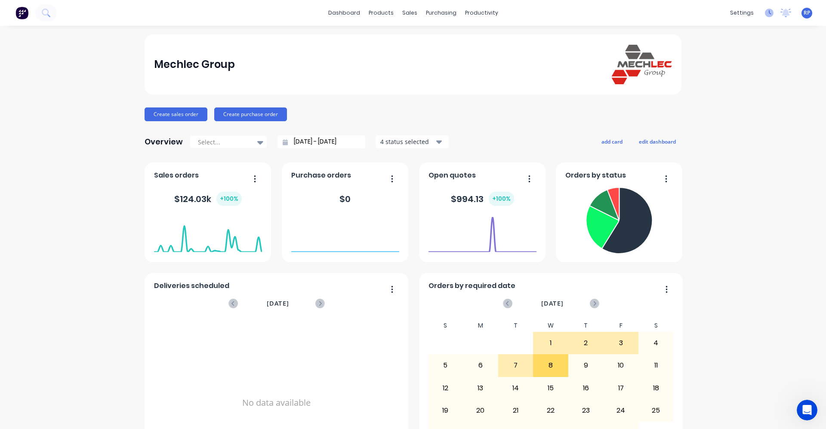
click at [765, 9] on icon at bounding box center [769, 13] width 9 height 9
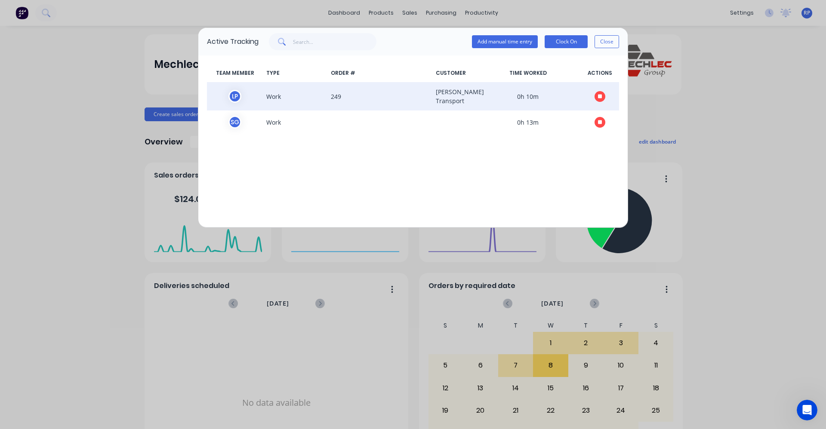
click at [408, 96] on span "249" at bounding box center [379, 96] width 105 height 18
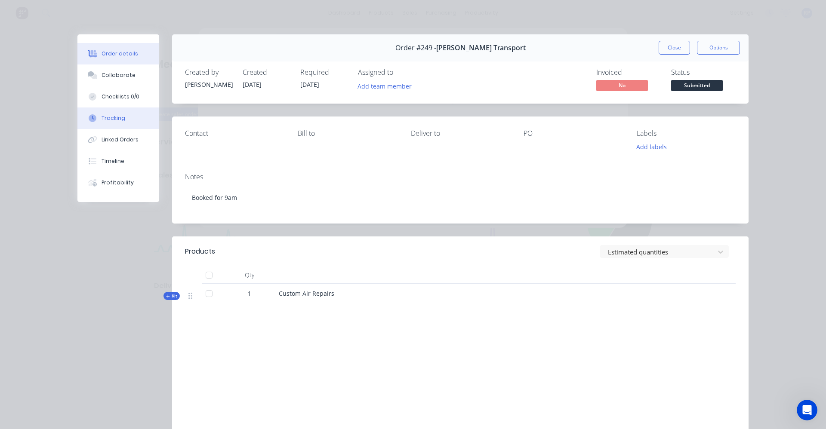
click at [108, 117] on div "Tracking" at bounding box center [113, 118] width 24 height 8
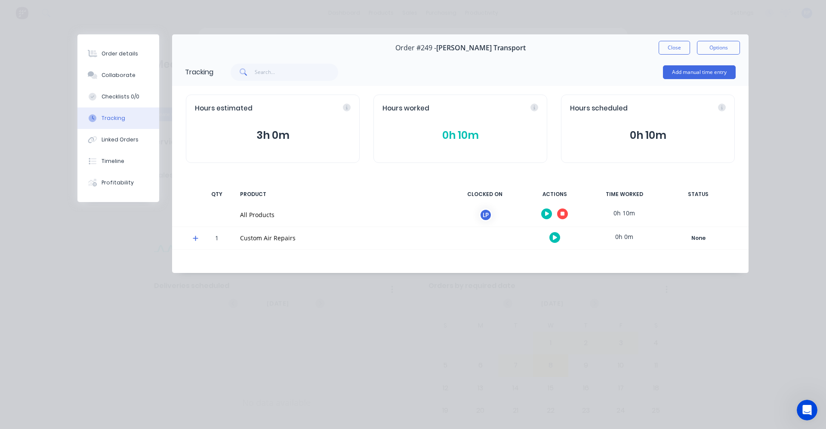
click at [416, 114] on div "Hours worked 0h 10m" at bounding box center [460, 129] width 174 height 68
click at [448, 130] on button "0h 10m" at bounding box center [460, 135] width 156 height 16
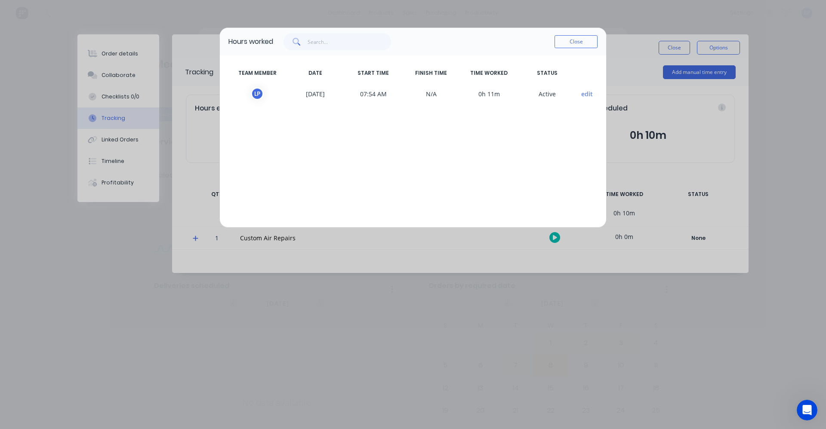
click at [263, 93] on div "L P" at bounding box center [257, 93] width 13 height 13
click at [583, 93] on button "edit" at bounding box center [587, 93] width 12 height 9
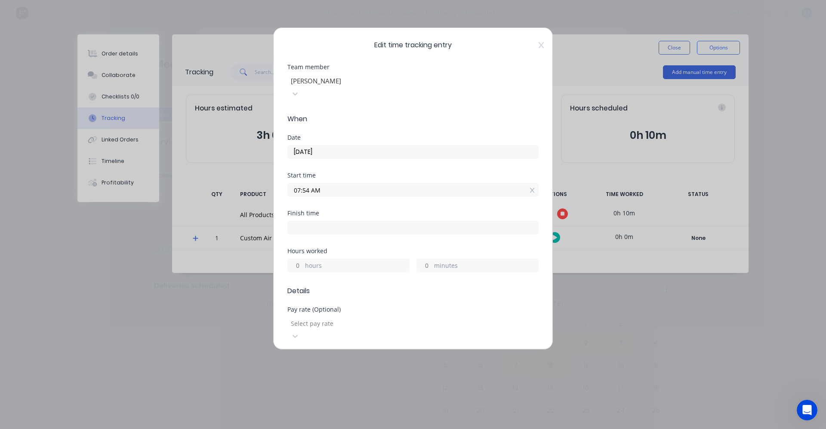
click at [325, 183] on input "07:54 AM" at bounding box center [413, 189] width 250 height 13
click at [326, 183] on input "07:54 AM" at bounding box center [413, 189] width 250 height 13
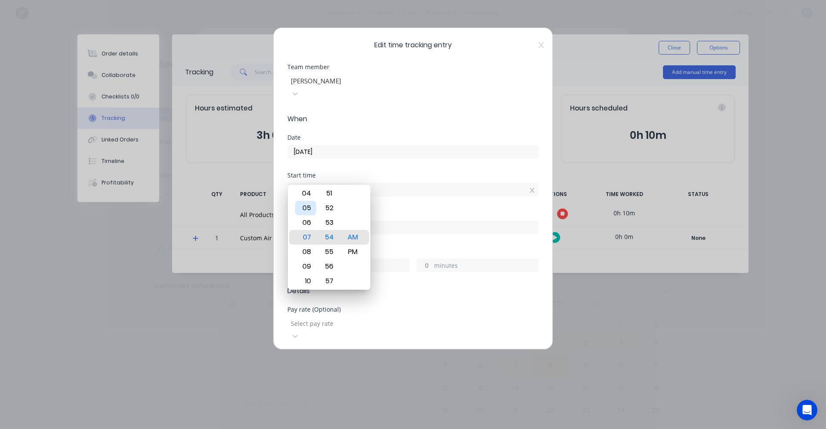
click at [308, 208] on div "05" at bounding box center [305, 208] width 21 height 15
type input "05:00 AM"
click at [335, 238] on div "00" at bounding box center [329, 237] width 21 height 15
click at [403, 190] on div "Start time 05:00 AM" at bounding box center [412, 191] width 251 height 38
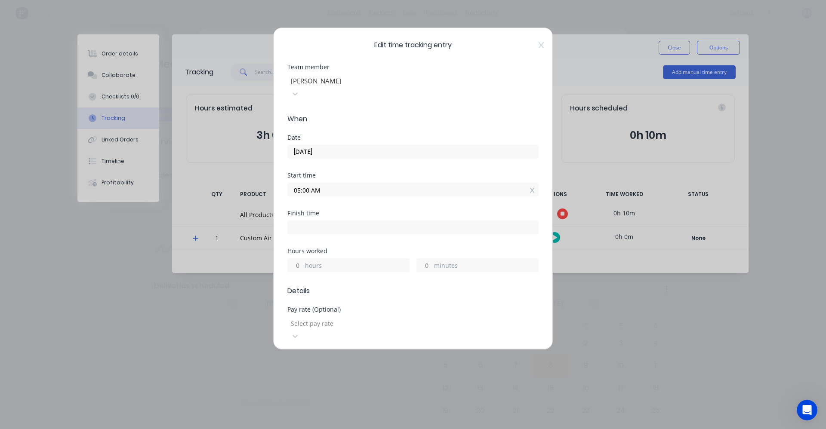
click at [368, 221] on input at bounding box center [413, 227] width 250 height 13
type input "08:05 AM"
type input "3"
type input "5"
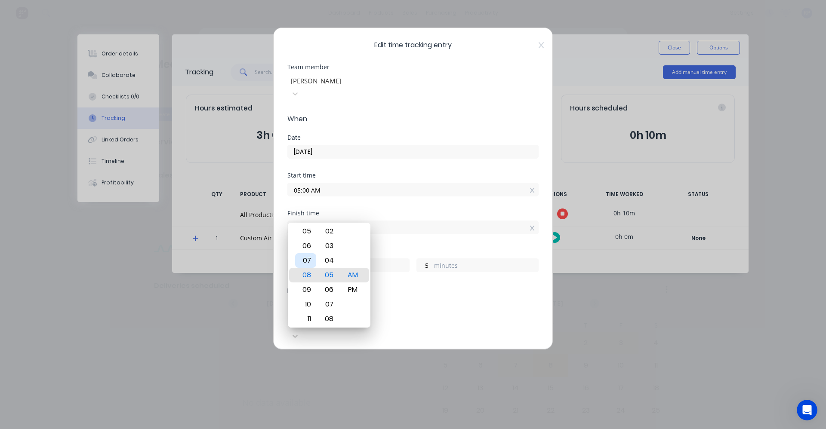
click at [306, 258] on div "07" at bounding box center [305, 260] width 21 height 15
type input "07:05 AM"
type input "2"
type input "07:00 AM"
type input "0"
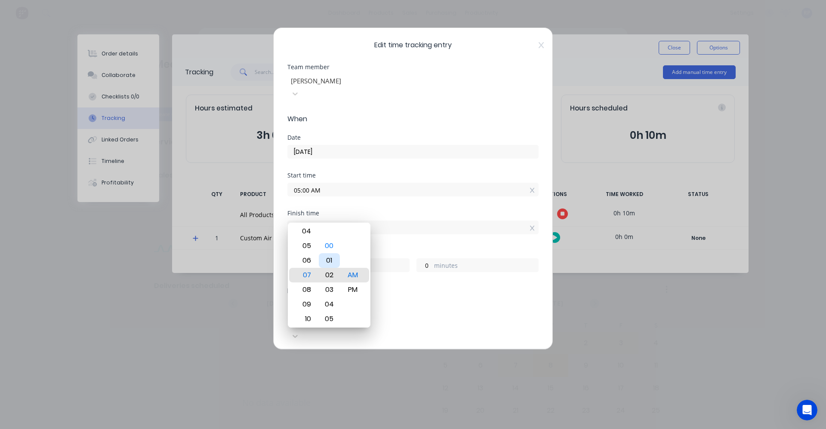
type input "07:02 AM"
type input "2"
type input "07:07 AM"
type input "7"
type input "07:12 AM"
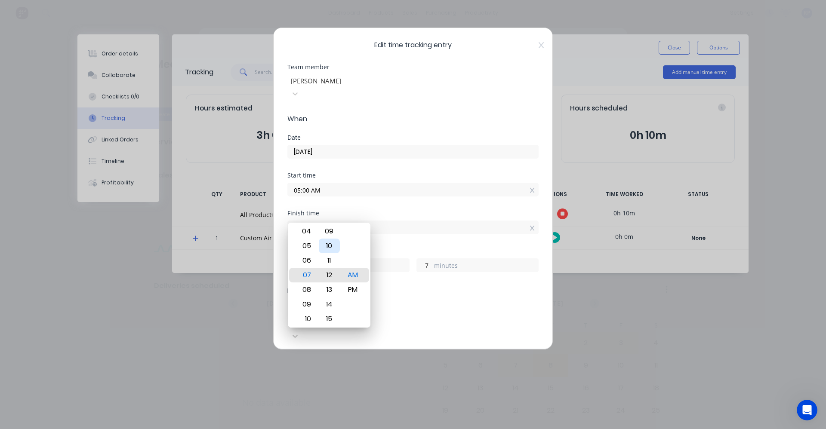
type input "12"
type input "07:16 AM"
type input "16"
type input "07:21 AM"
type input "21"
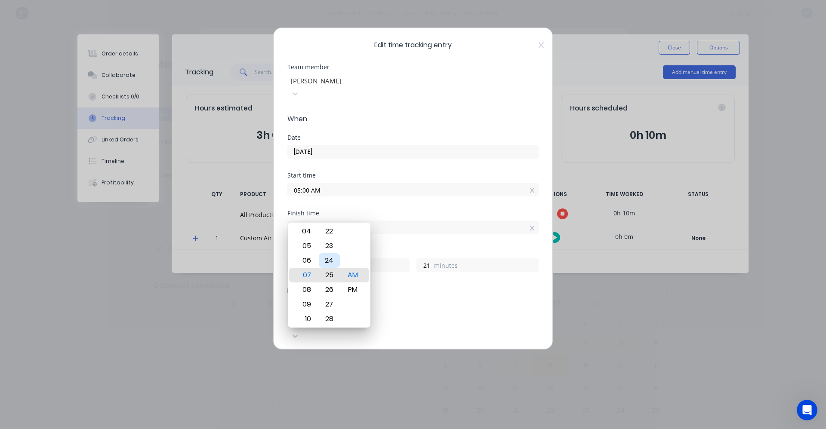
type input "07:25 AM"
type input "25"
type input "07:29 AM"
type input "29"
type input "07:31 AM"
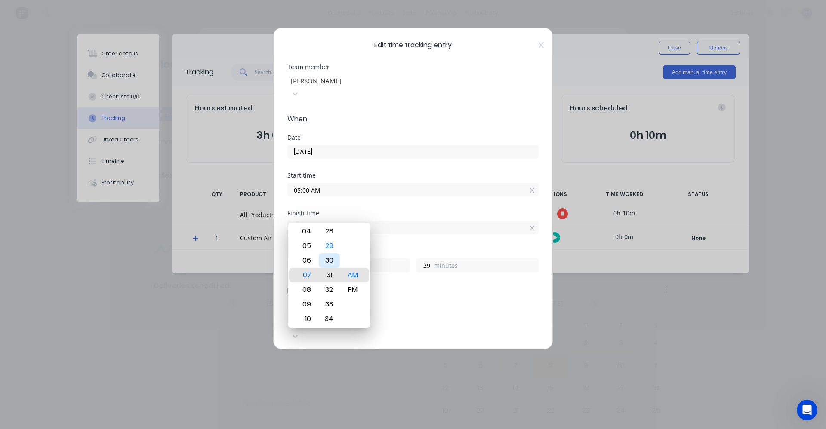
type input "31"
type input "07:30 AM"
type input "30"
click at [404, 221] on input "07:30 AM" at bounding box center [413, 227] width 250 height 13
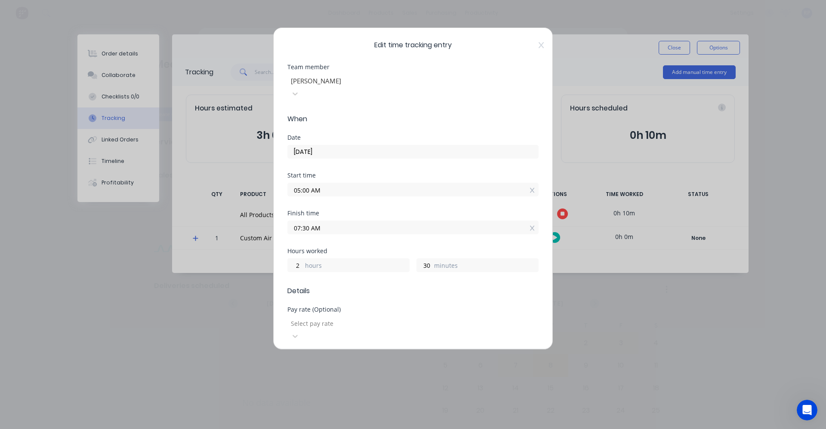
click at [405, 286] on span "Details" at bounding box center [412, 291] width 251 height 10
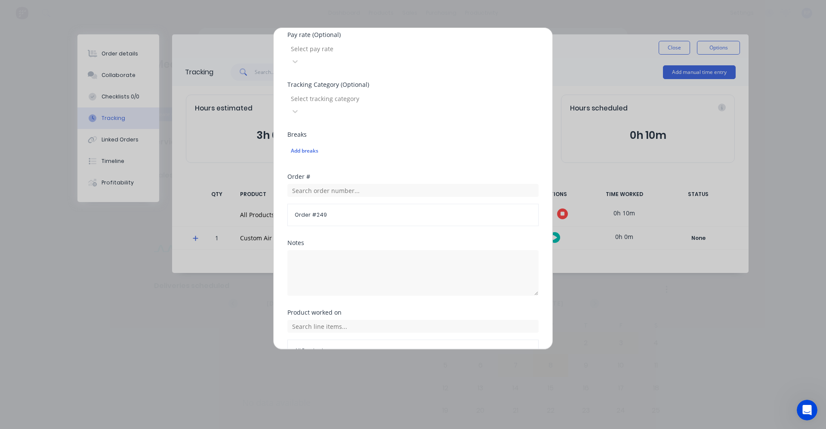
scroll to position [289, 0]
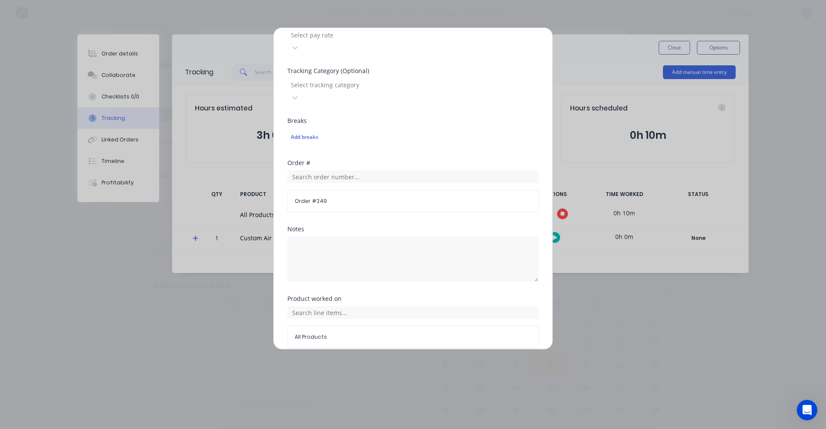
click at [371, 362] on button "Done" at bounding box center [385, 369] width 47 height 14
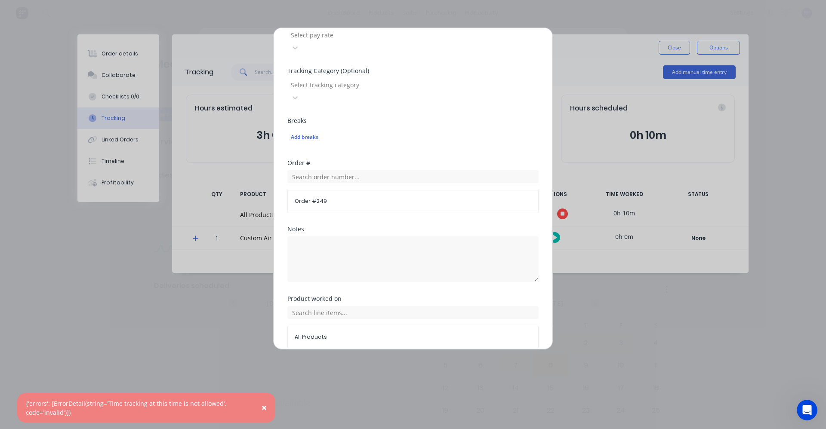
click at [564, 38] on div "Edit time tracking entry Team member [PERSON_NAME] When Date [DATE] Start time …" at bounding box center [413, 214] width 826 height 429
click at [468, 362] on div "Done Cancel" at bounding box center [412, 369] width 251 height 14
